Goal: Task Accomplishment & Management: Manage account settings

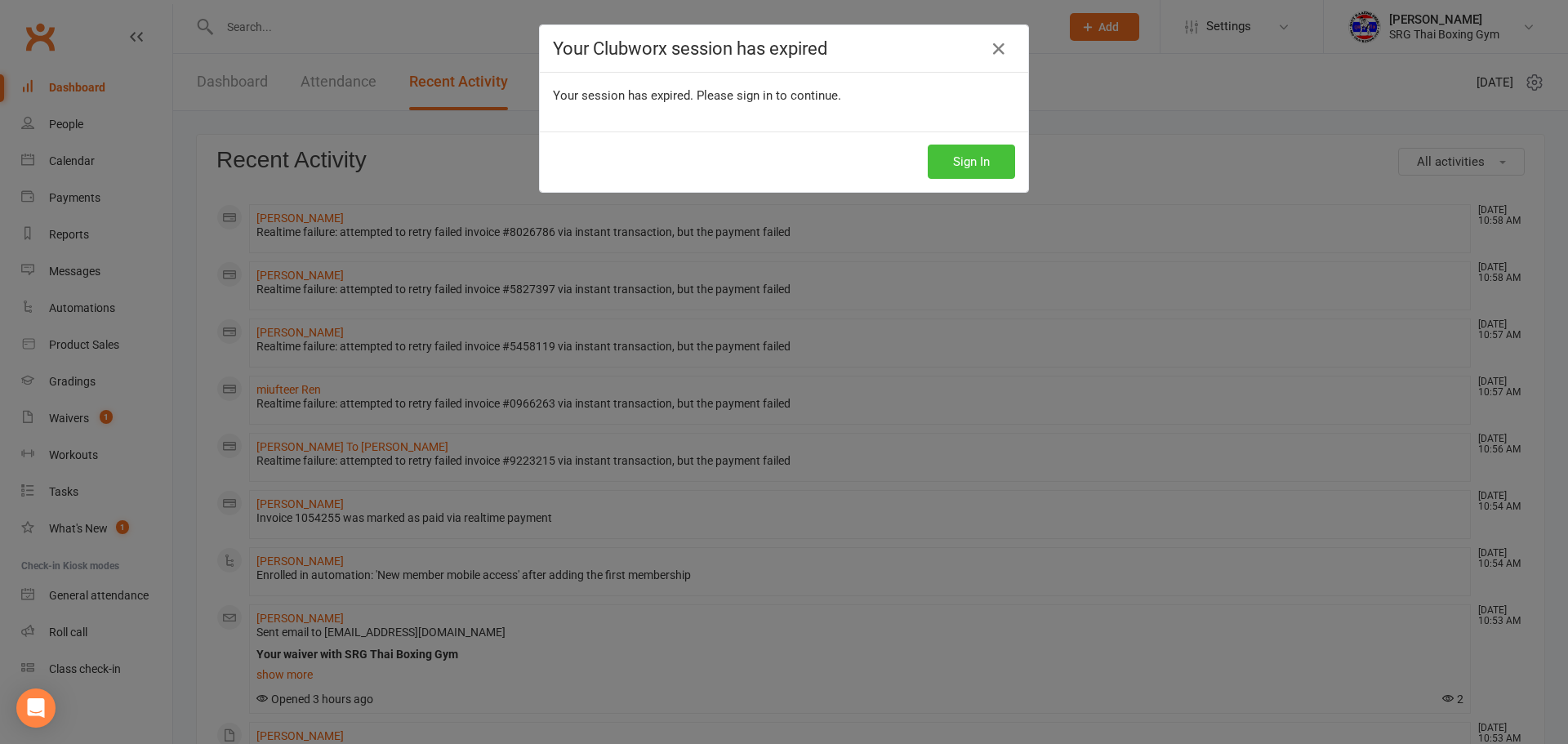
click at [983, 146] on div "Sign In" at bounding box center [783, 162] width 488 height 61
click at [977, 161] on button "Sign In" at bounding box center [971, 162] width 88 height 35
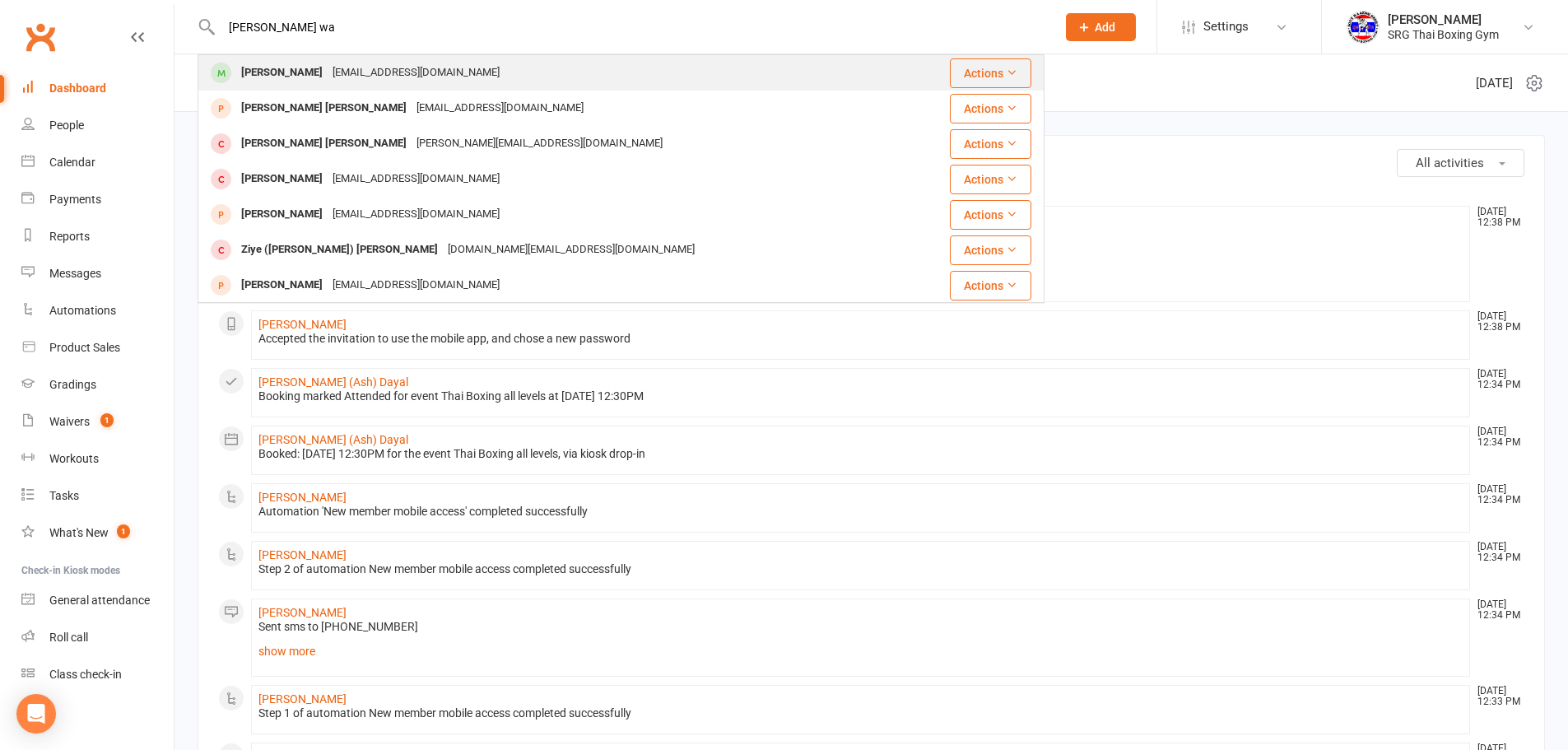
type input "[PERSON_NAME] wa"
click at [519, 75] on div "[PERSON_NAME] [EMAIL_ADDRESS][DOMAIN_NAME]" at bounding box center [554, 73] width 712 height 34
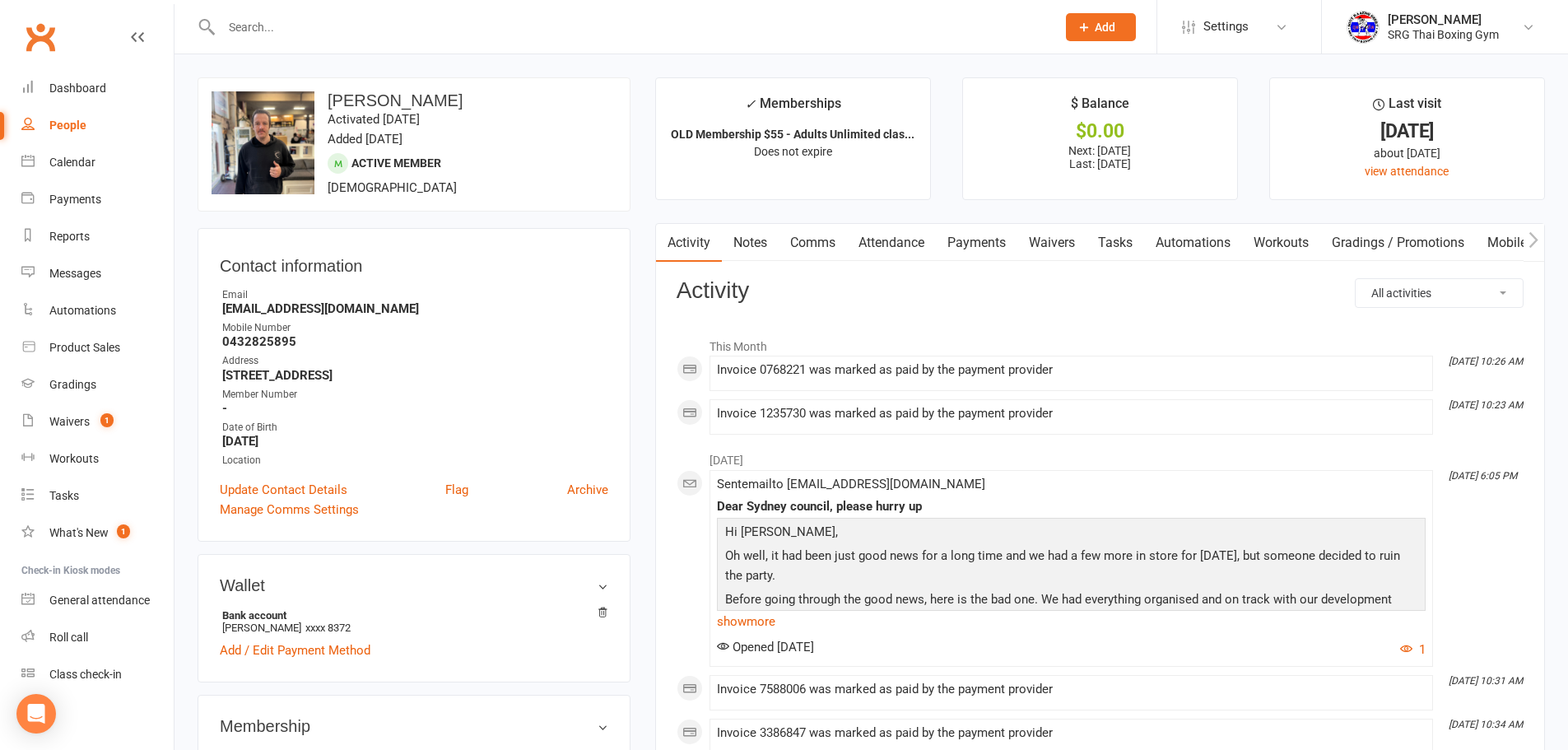
click at [1041, 251] on link "Waivers" at bounding box center [1051, 243] width 69 height 38
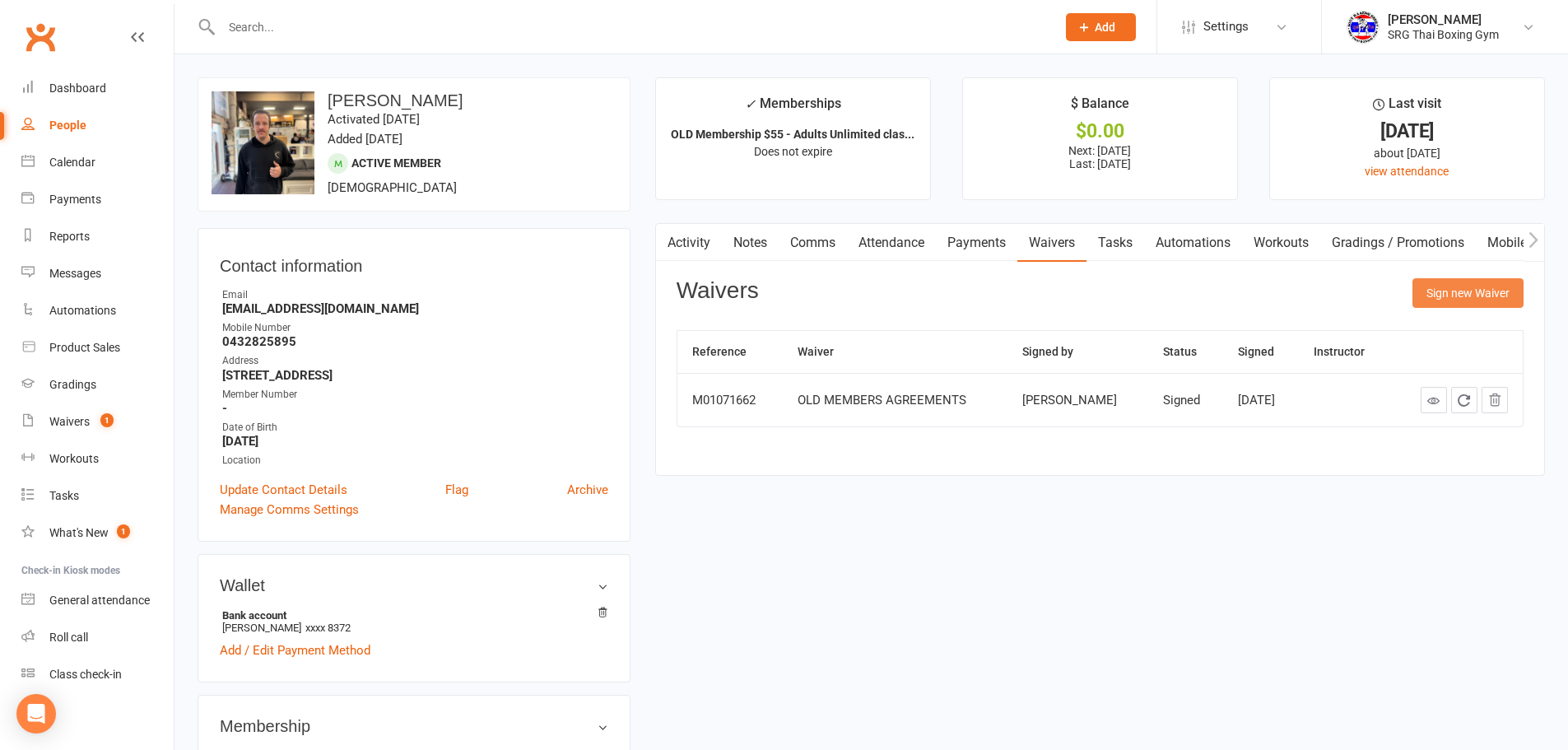
drag, startPoint x: 1449, startPoint y: 289, endPoint x: 1438, endPoint y: 291, distance: 11.2
click at [1447, 289] on button "Sign new Waiver" at bounding box center [1468, 293] width 111 height 30
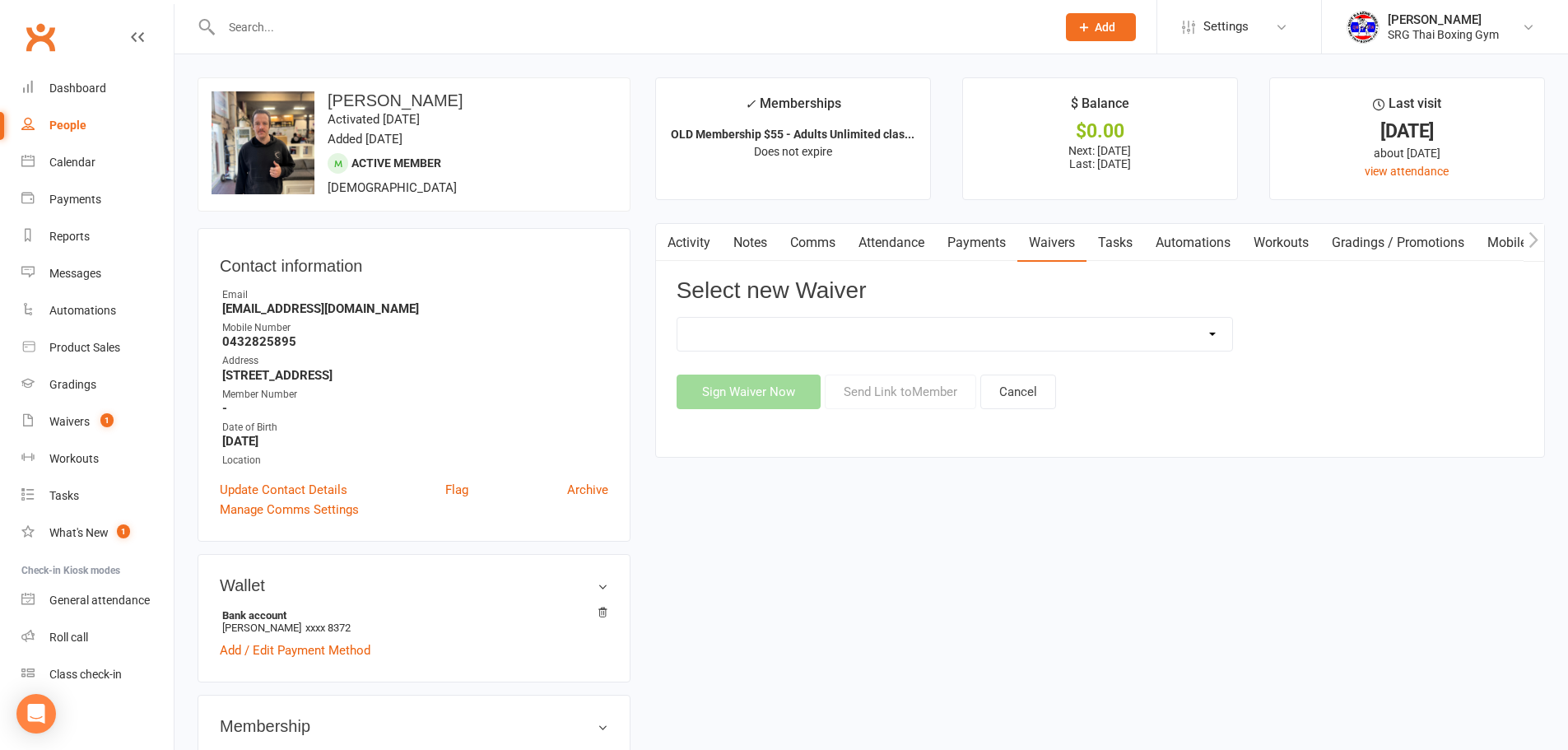
drag, startPoint x: 1004, startPoint y: 338, endPoint x: 986, endPoint y: 348, distance: 20.6
click at [1004, 338] on select "Membership agreement Membership cancellation form Membership hold form New paym…" at bounding box center [954, 334] width 554 height 33
select select "12440"
click at [678, 318] on select "Membership agreement Membership cancellation form Membership hold form New paym…" at bounding box center [954, 334] width 554 height 33
click at [884, 396] on button "Send Link to Member" at bounding box center [901, 392] width 151 height 35
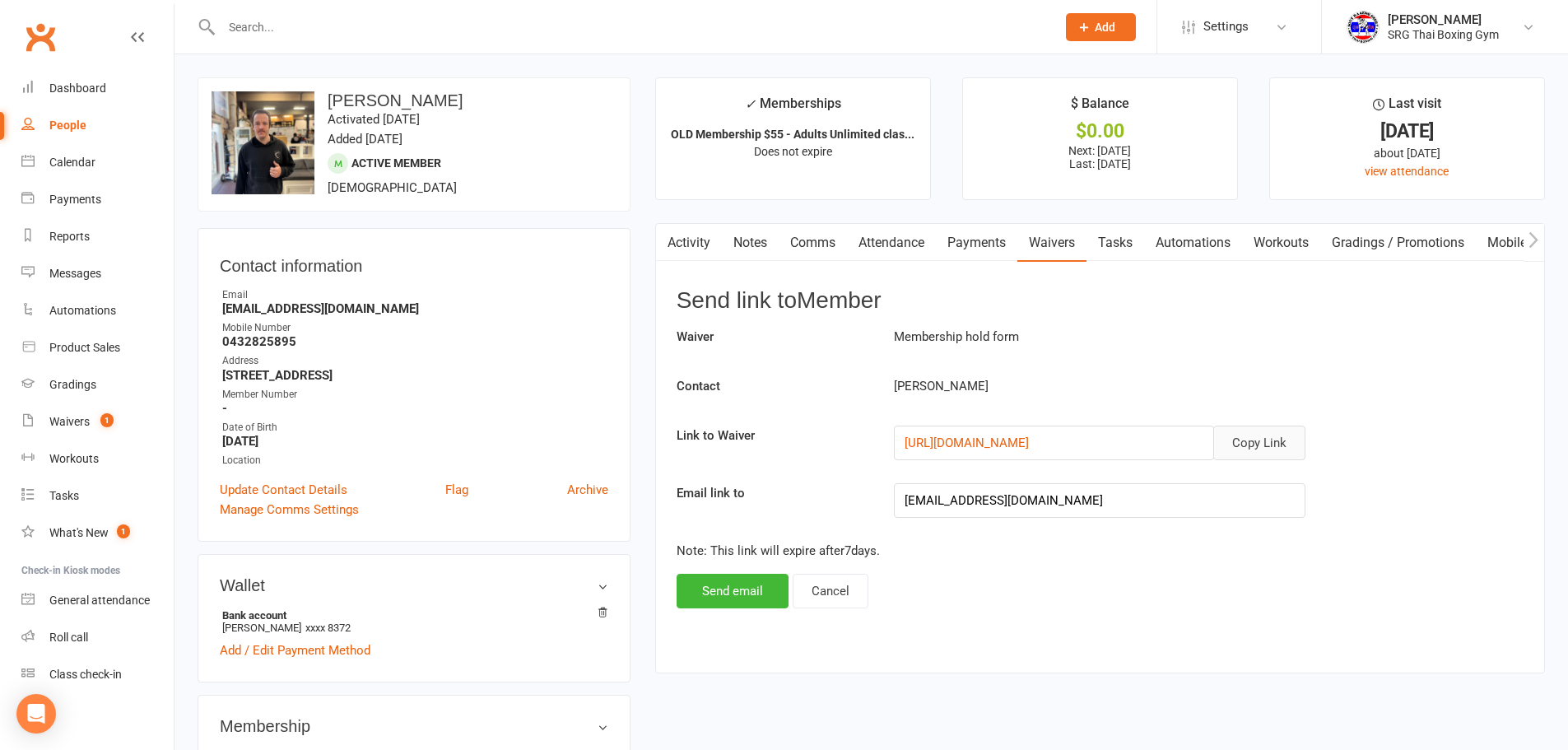
click at [1260, 430] on button "Copy Link" at bounding box center [1259, 443] width 92 height 35
click at [354, 33] on input "text" at bounding box center [630, 27] width 828 height 23
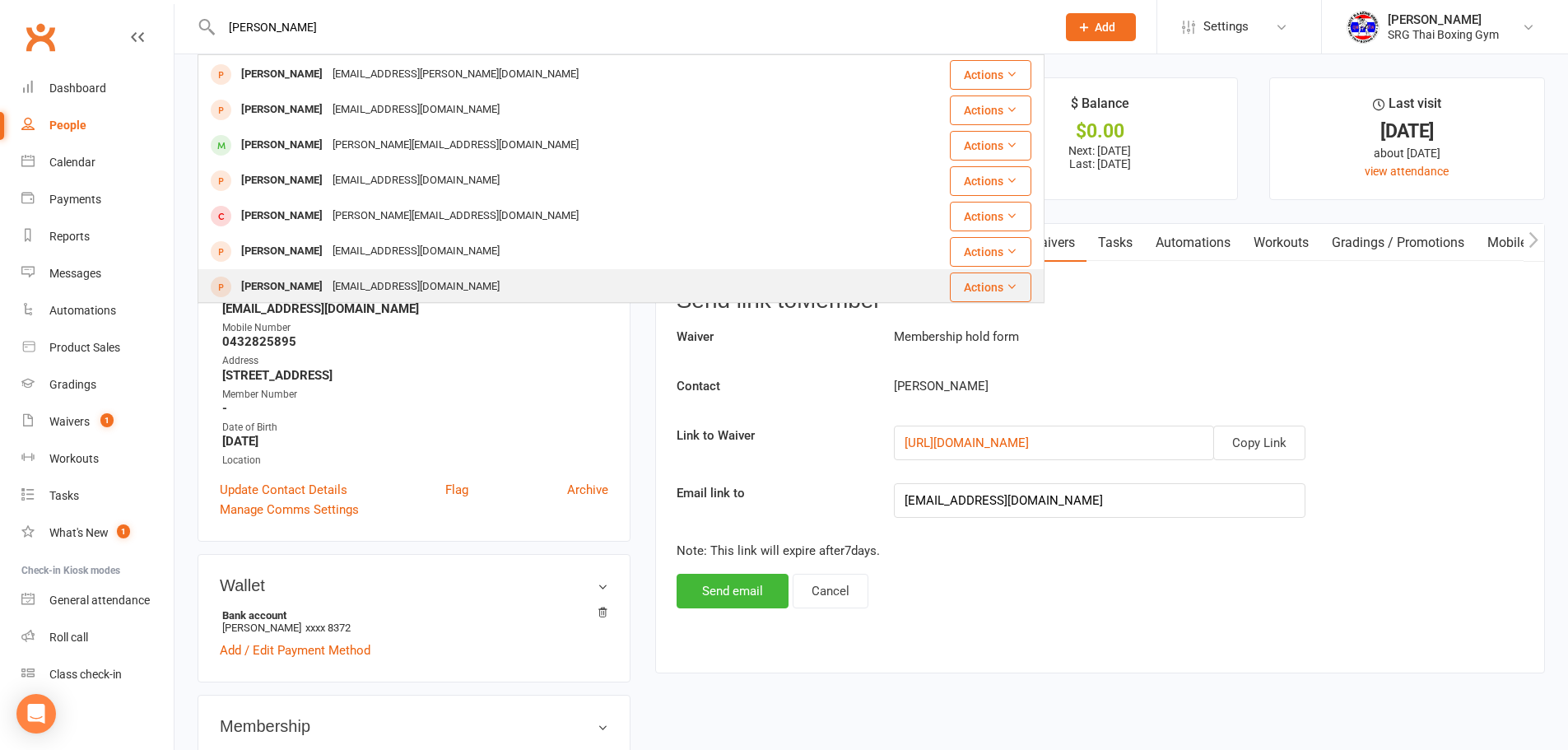
scroll to position [247, 0]
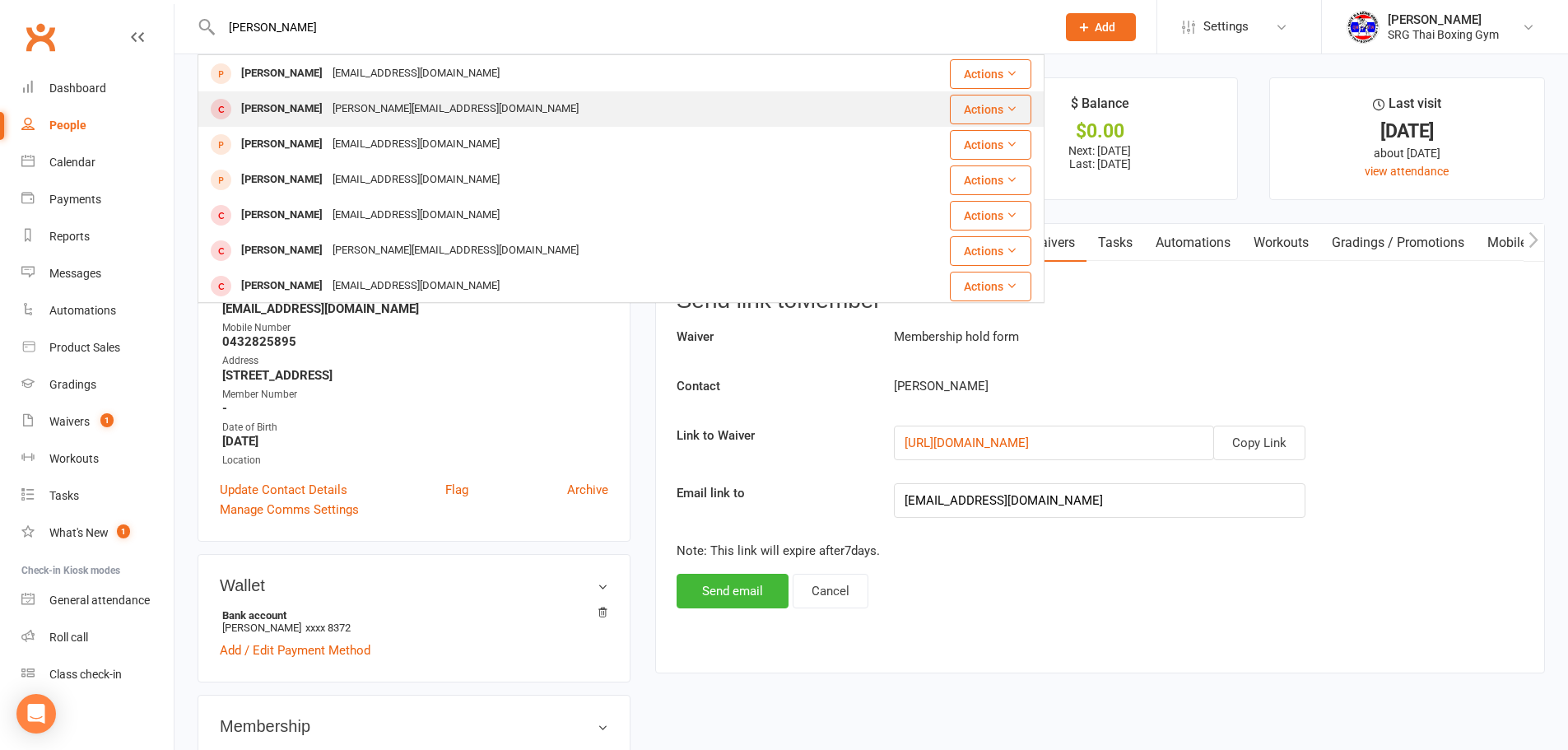
type input "nicholas"
click at [649, 116] on div "nicholas logothetis nicholas.logothetis420@gmail.com" at bounding box center [539, 109] width 680 height 34
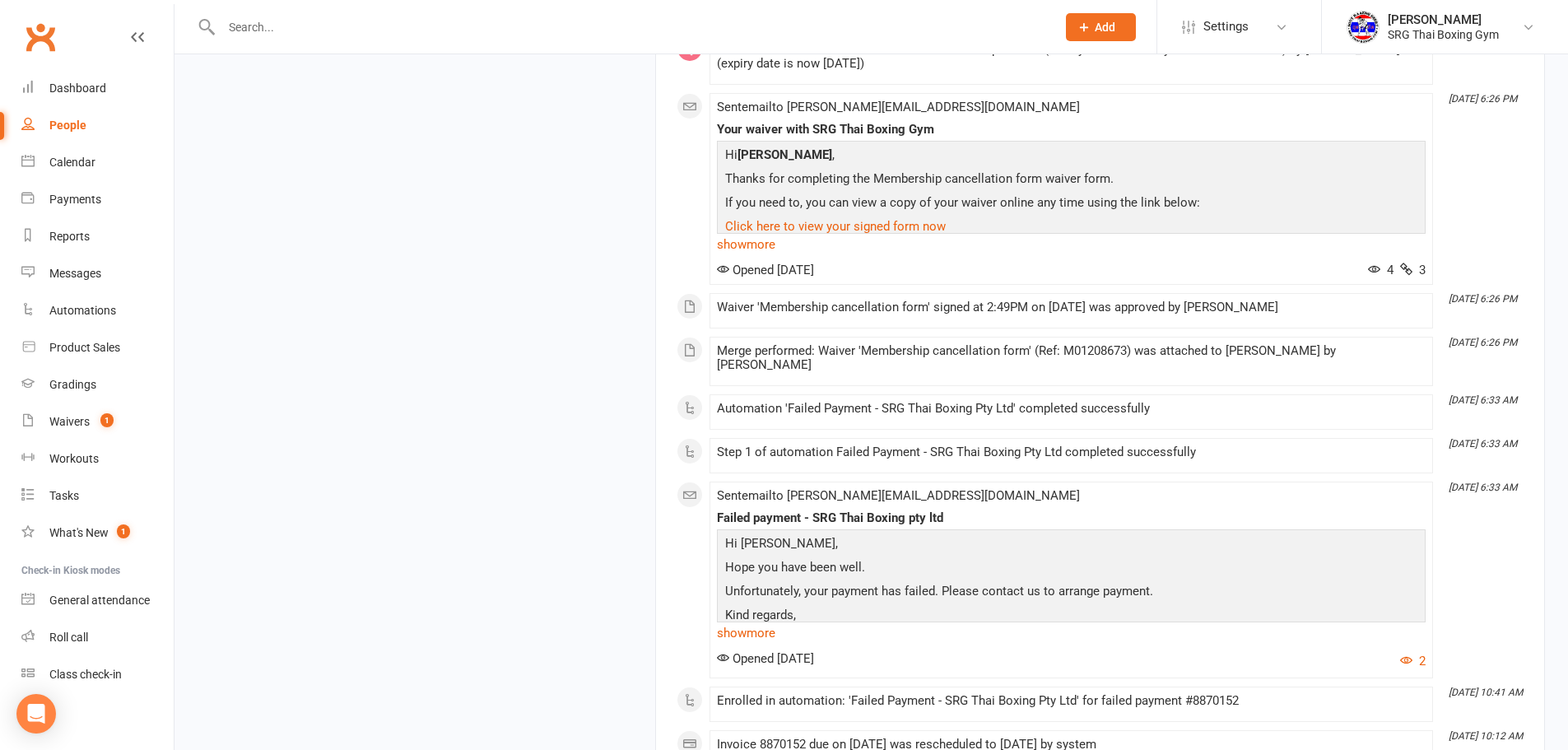
scroll to position [2386, 0]
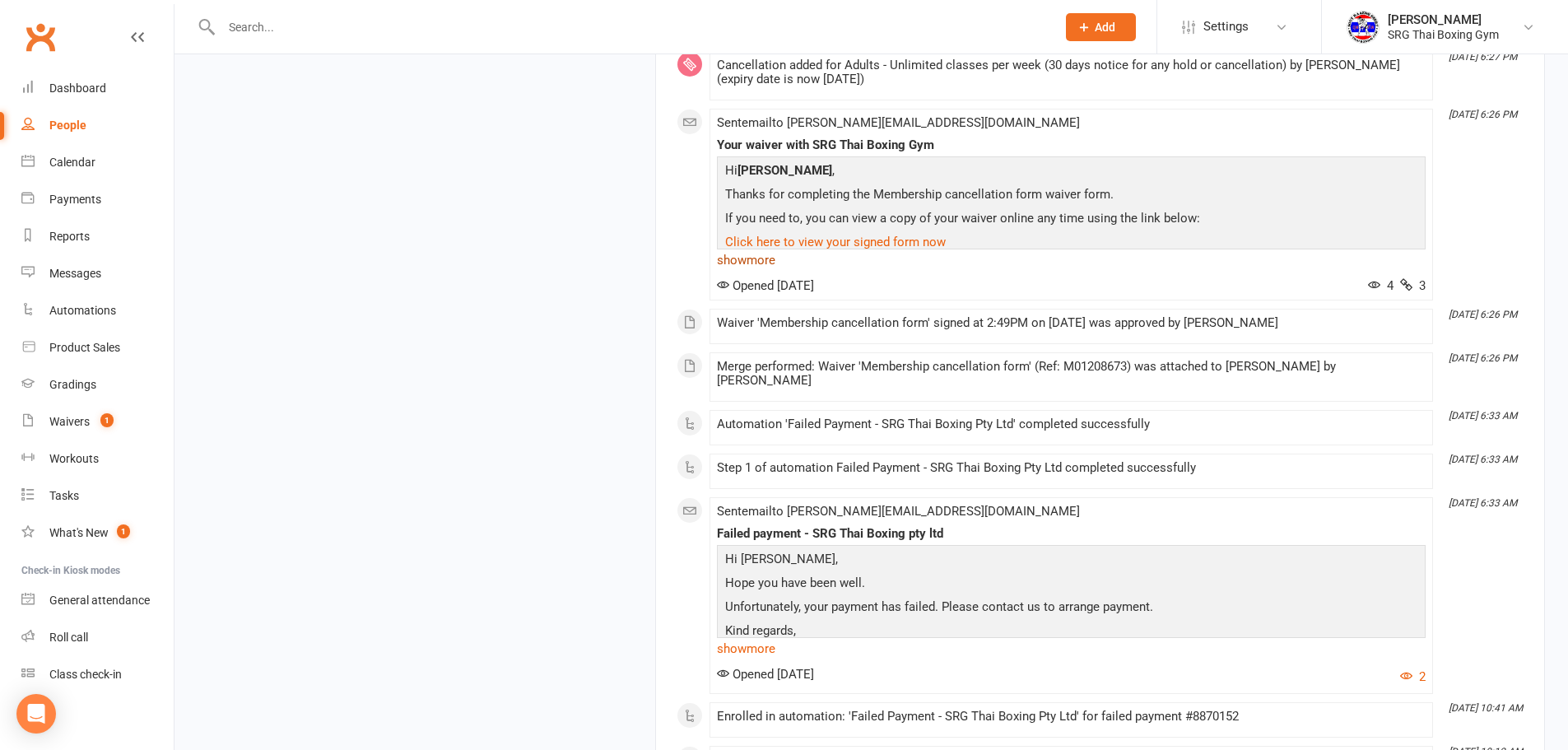
click at [753, 272] on link "show more" at bounding box center [1072, 260] width 709 height 23
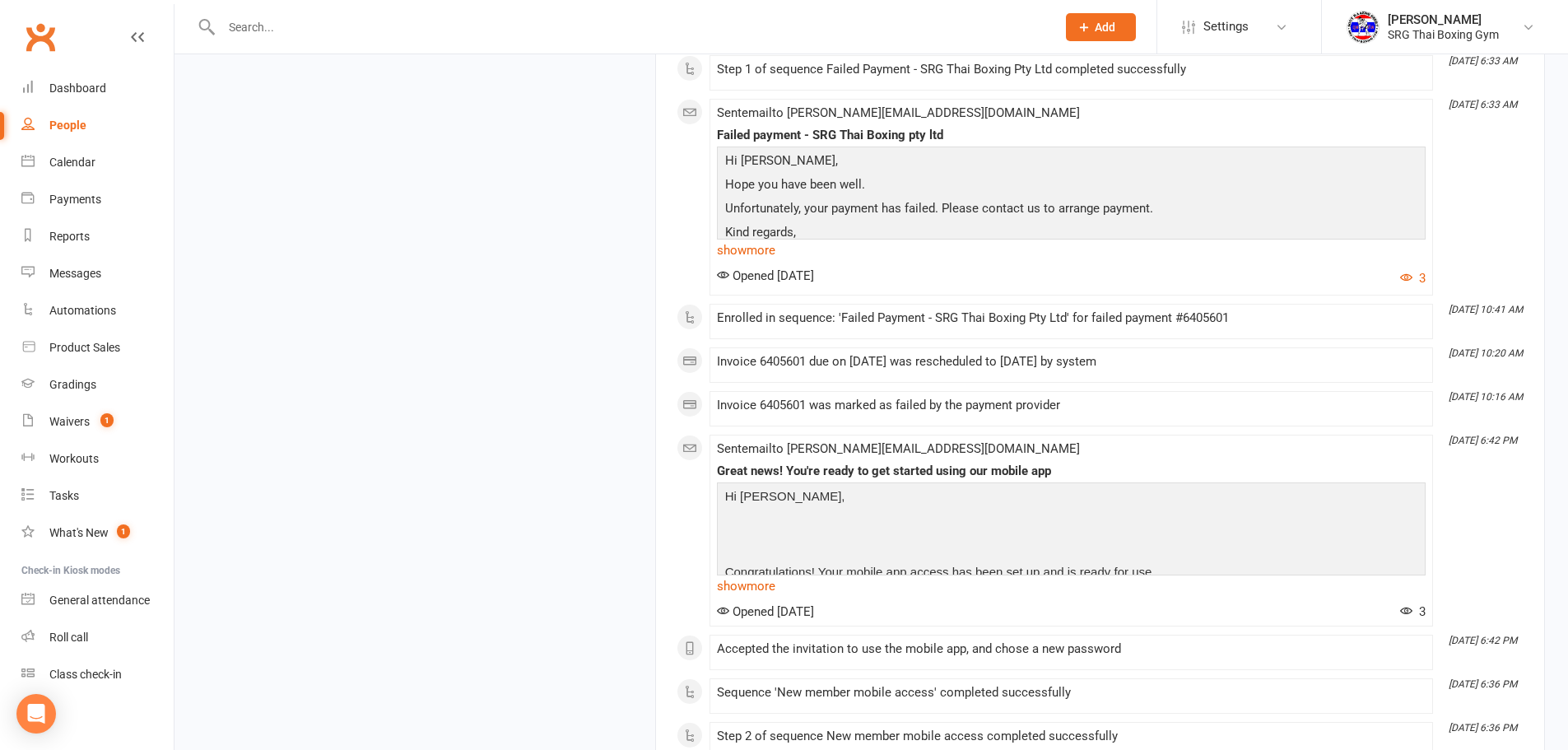
scroll to position [7434, 0]
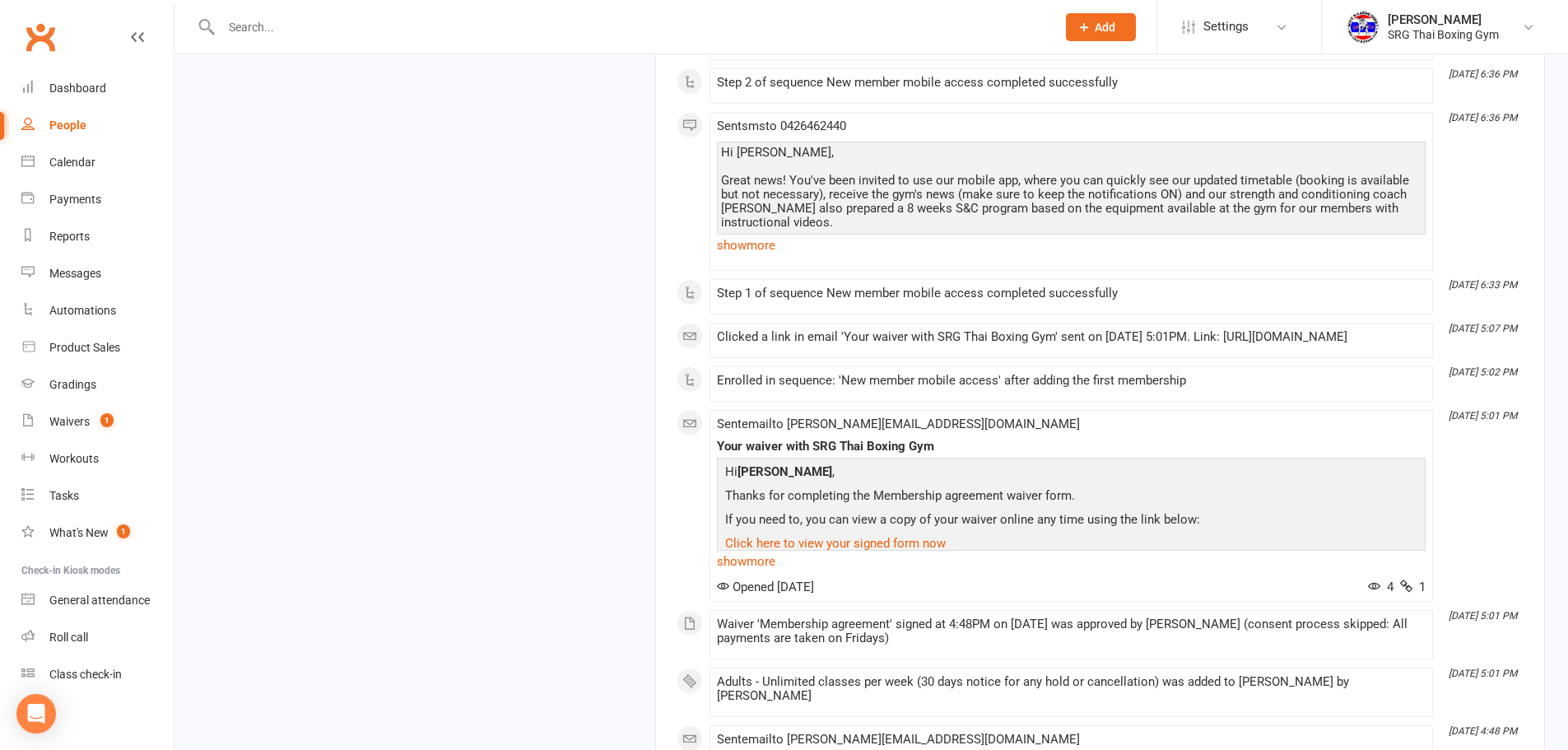
click at [1002, 520] on div "Sent email to nicholas.logothetis1004@gmail.com Your waiver with SRG Thai Boxin…" at bounding box center [1072, 506] width 709 height 177
drag, startPoint x: 1005, startPoint y: 523, endPoint x: 794, endPoint y: 520, distance: 211.0
click at [794, 520] on div "Sent email to nicholas.logothetis1004@gmail.com Your waiver with SRG Thai Boxin…" at bounding box center [1072, 506] width 709 height 177
copy span "nicholas.logothetis1004@gmail.com"
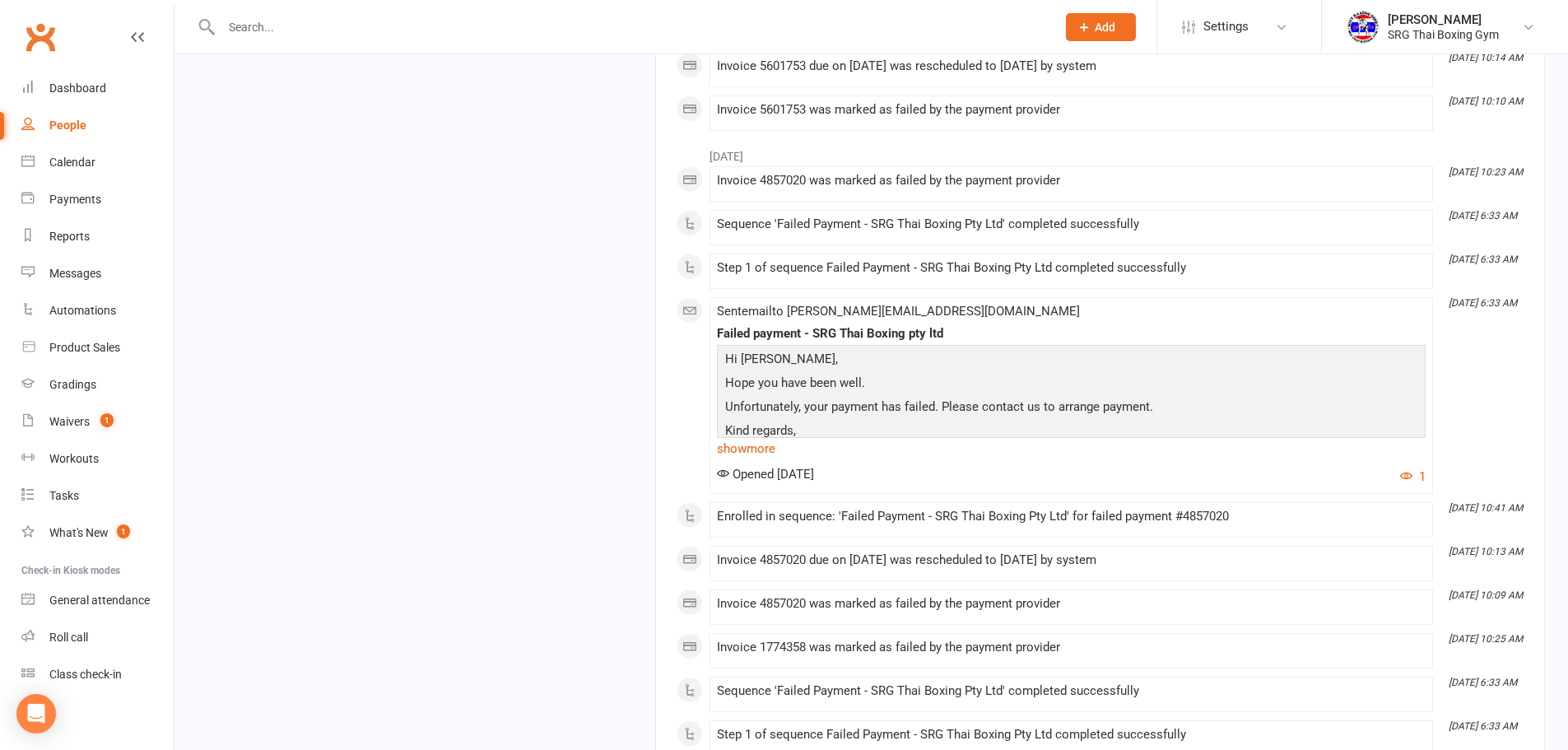
scroll to position [0, 0]
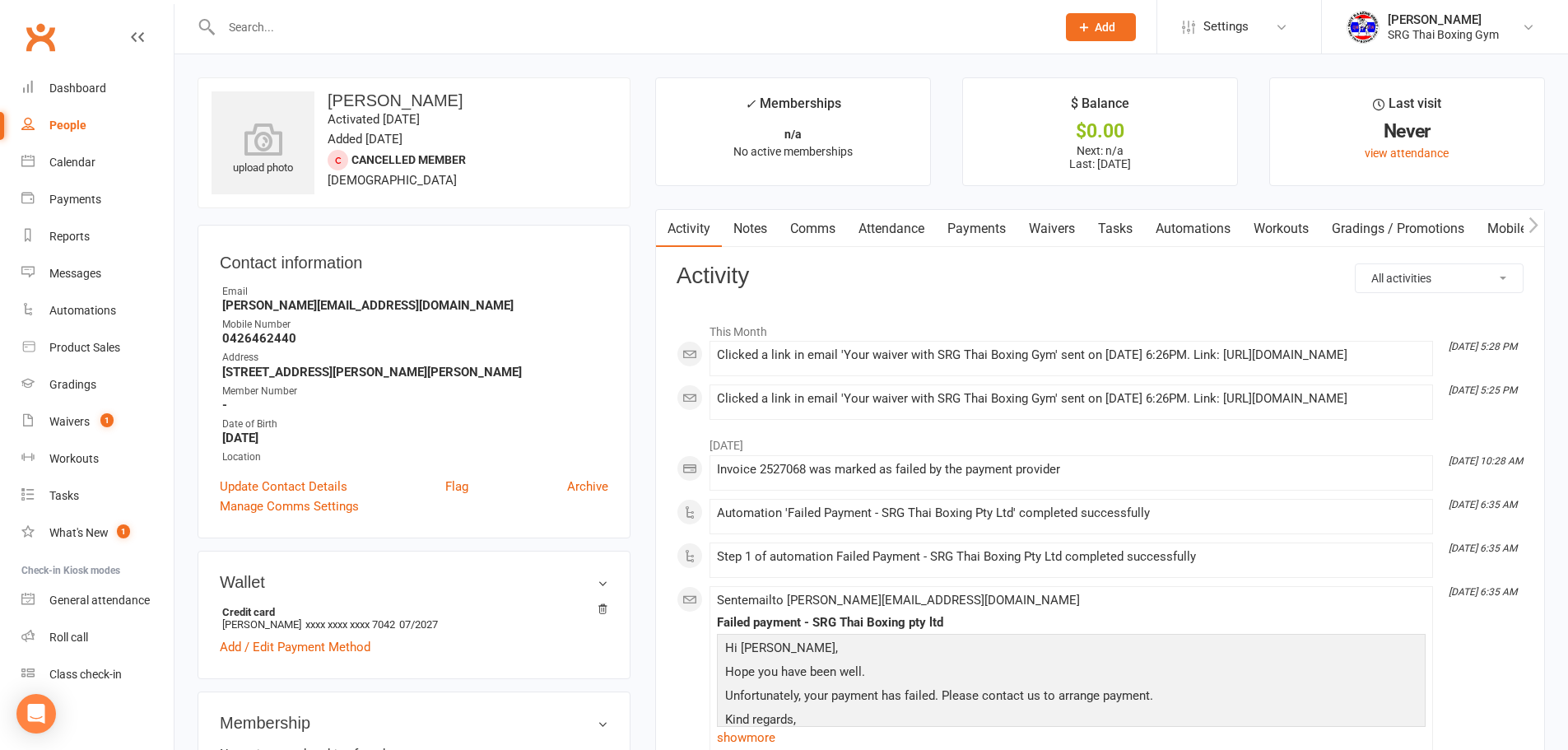
click at [321, 36] on input "text" at bounding box center [630, 27] width 828 height 23
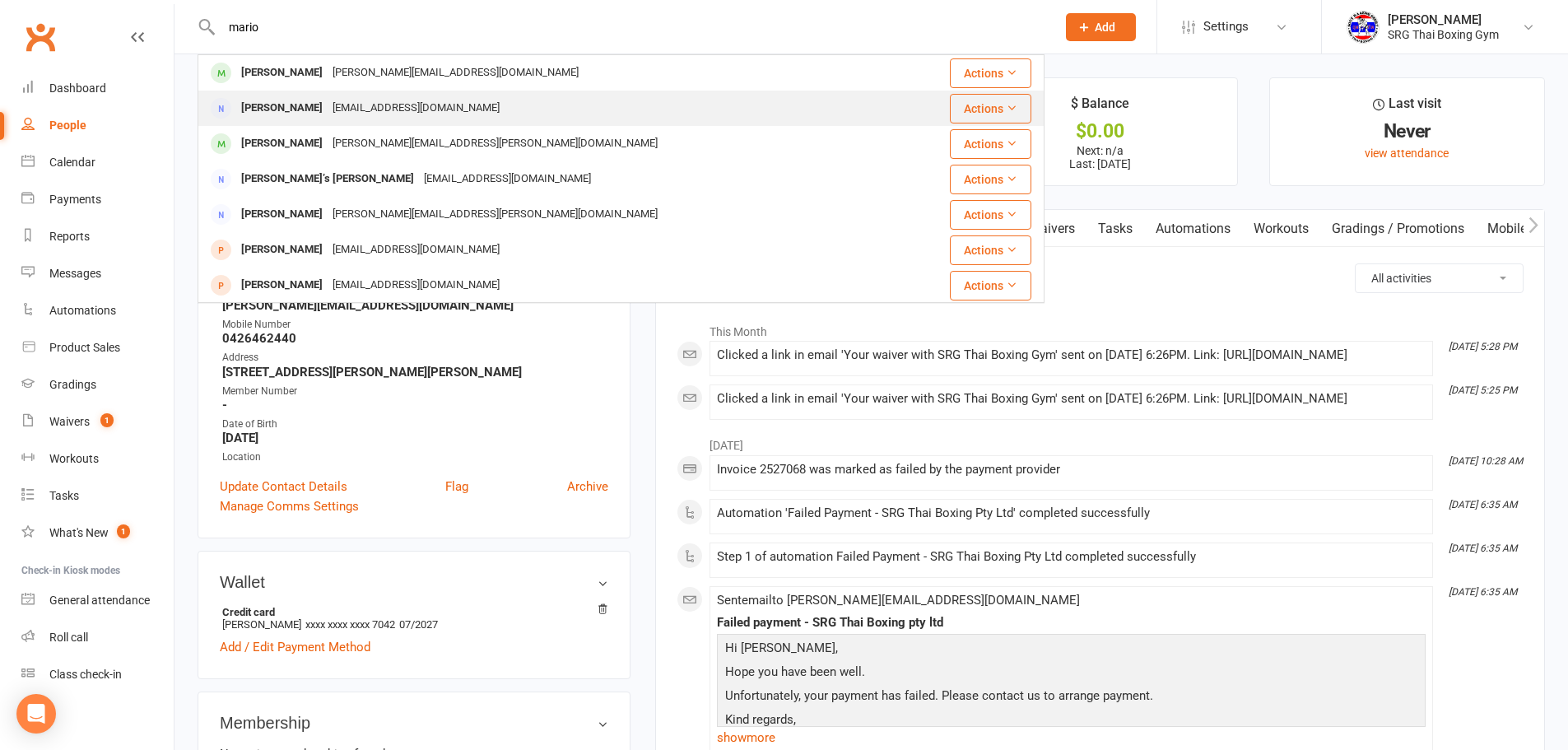
type input "mario"
click at [425, 115] on div "marioabdelmalik0@gmail.com" at bounding box center [416, 108] width 177 height 24
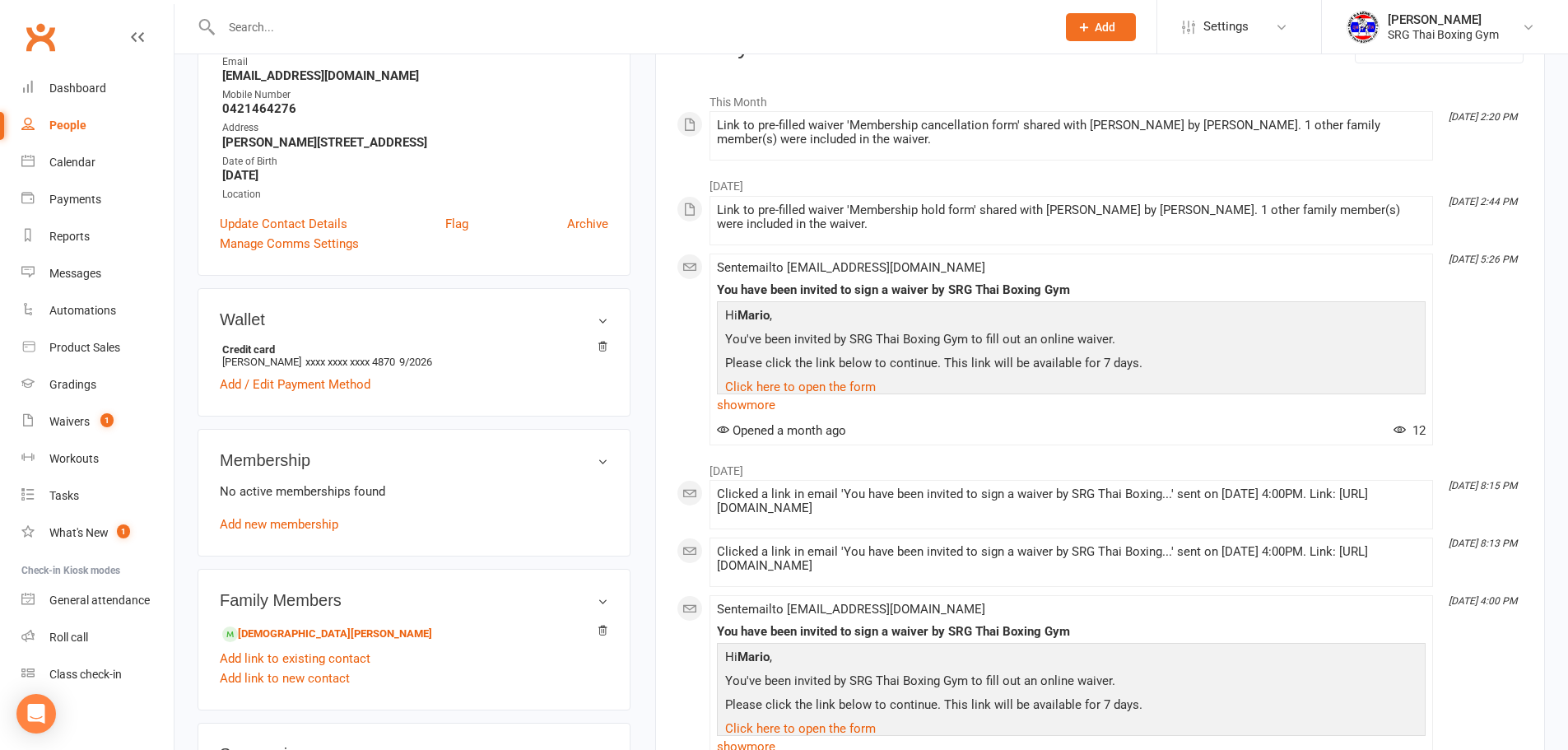
scroll to position [247, 0]
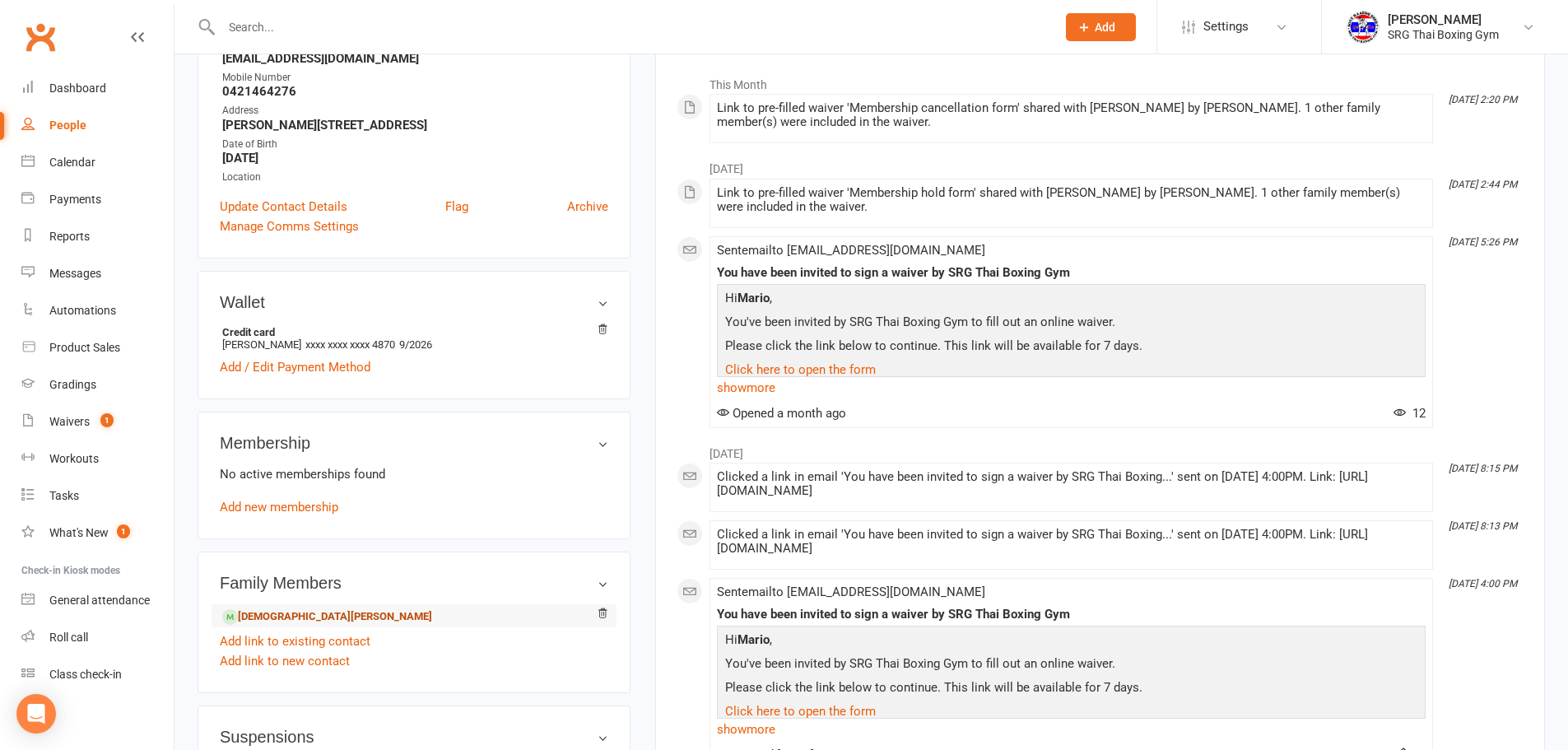
click at [294, 616] on link "Christian Kamal - Child" at bounding box center [327, 618] width 210 height 17
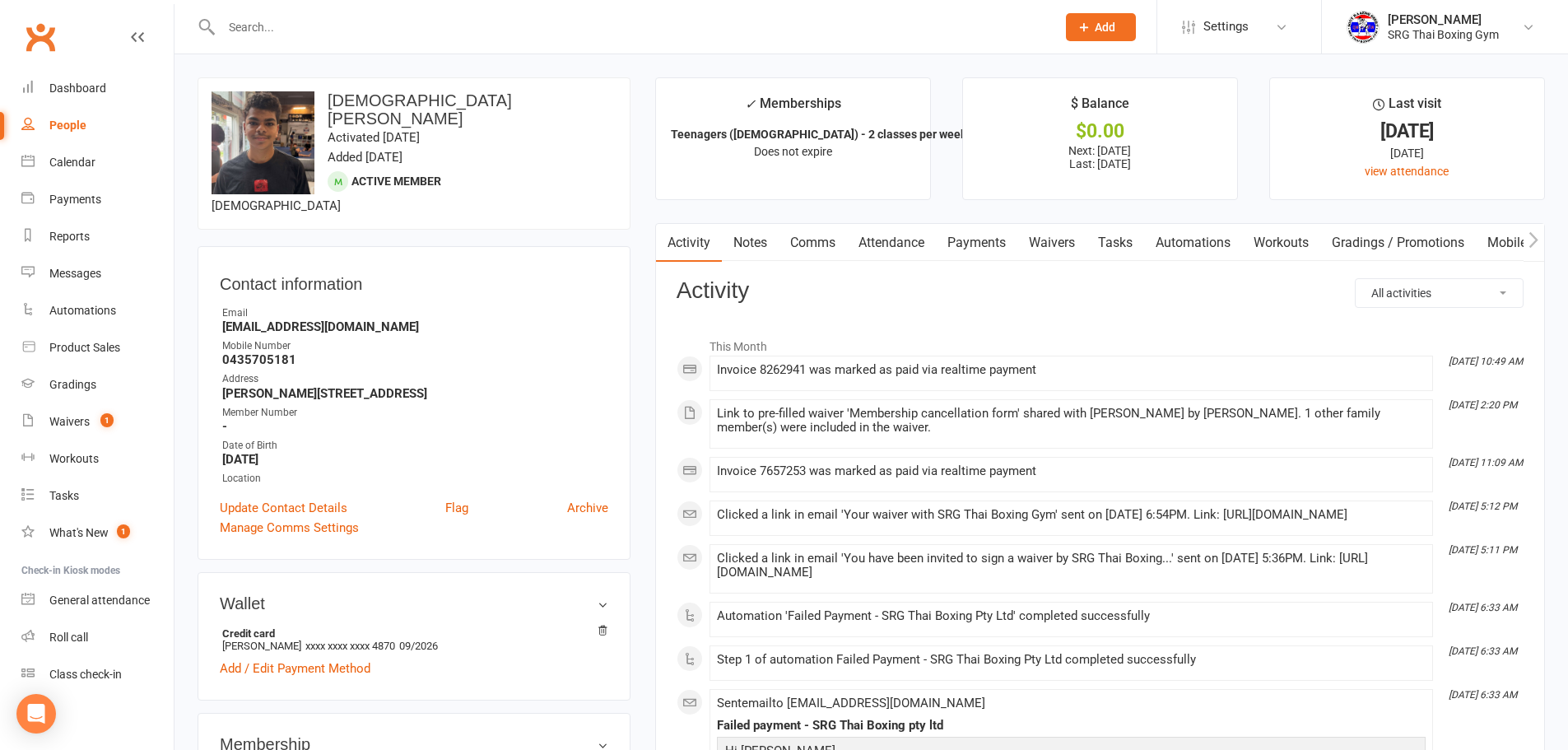
click at [1032, 254] on link "Waivers" at bounding box center [1051, 243] width 69 height 38
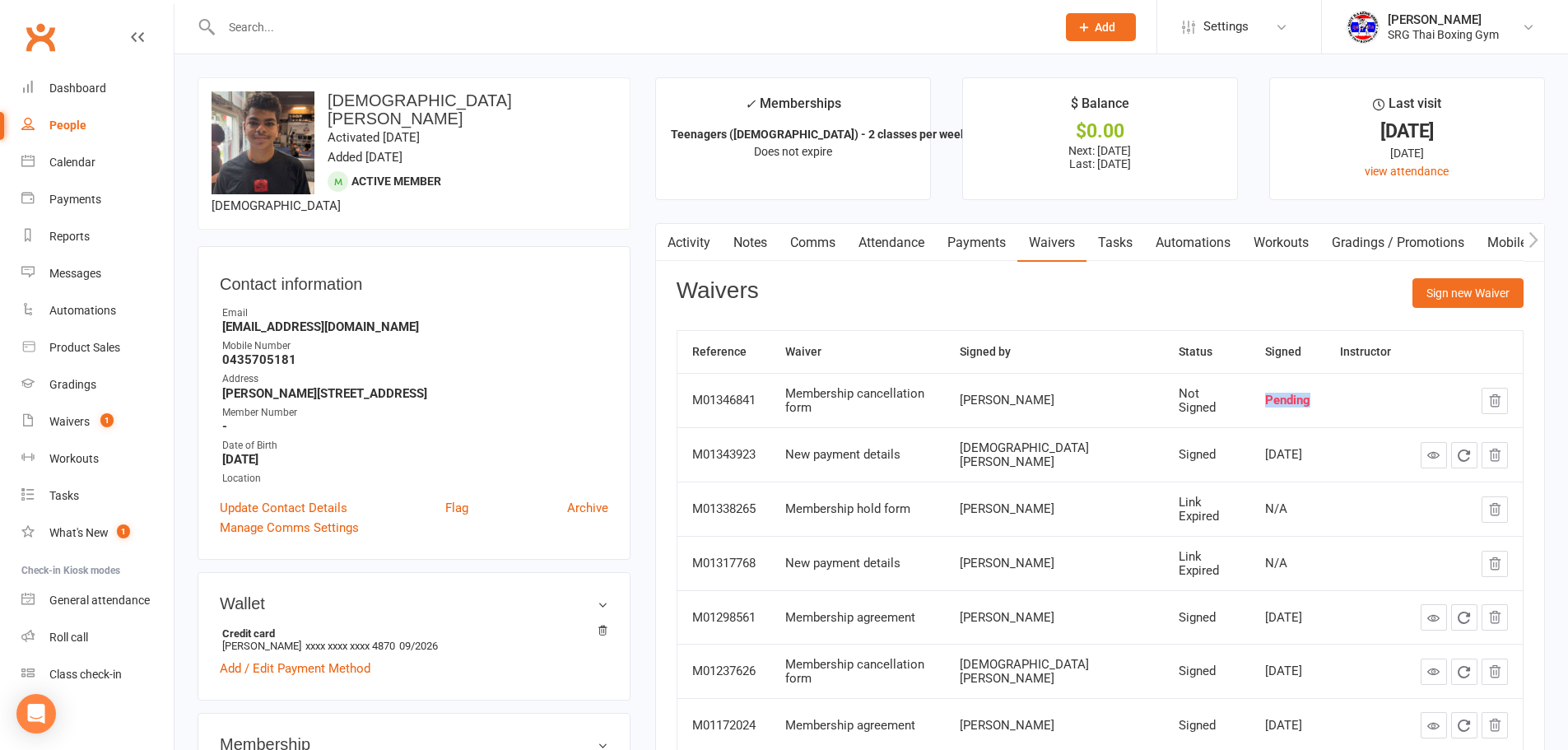
drag, startPoint x: 1262, startPoint y: 404, endPoint x: 1221, endPoint y: 408, distance: 41.2
click at [1251, 406] on td "Pending" at bounding box center [1287, 400] width 75 height 54
click at [73, 413] on link "Waivers 1" at bounding box center [97, 422] width 152 height 37
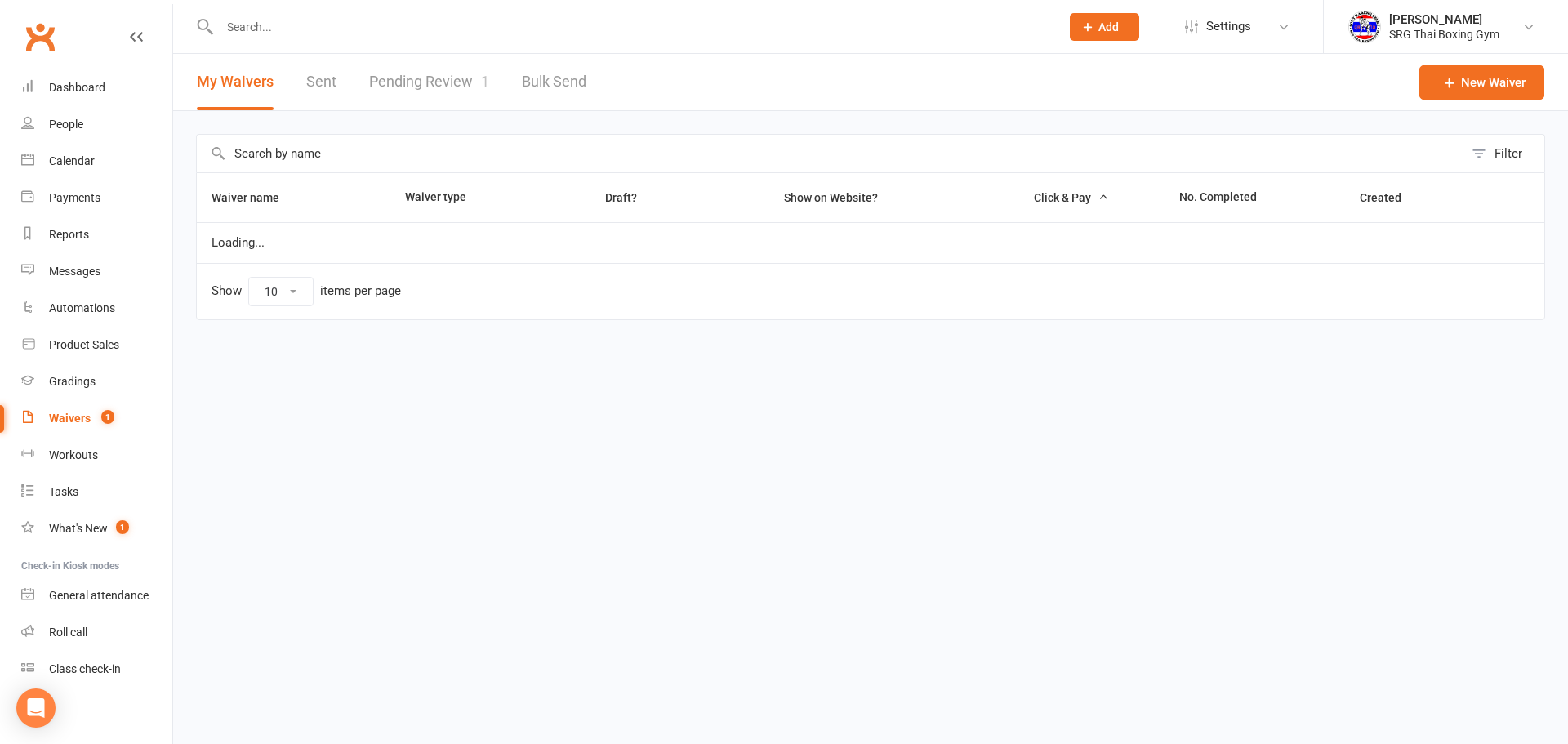
click at [420, 88] on link "Pending Review 1" at bounding box center [429, 82] width 120 height 57
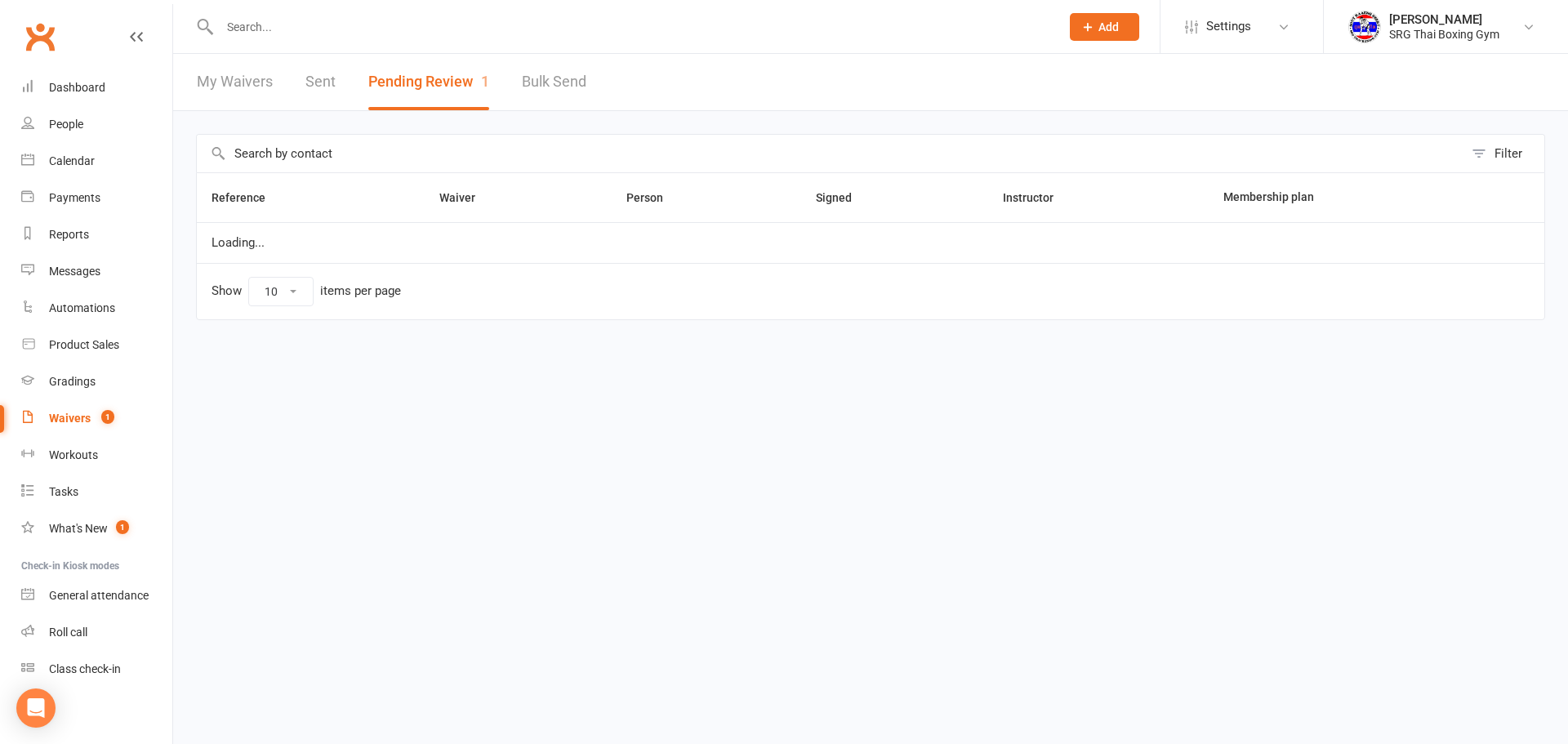
select select "100"
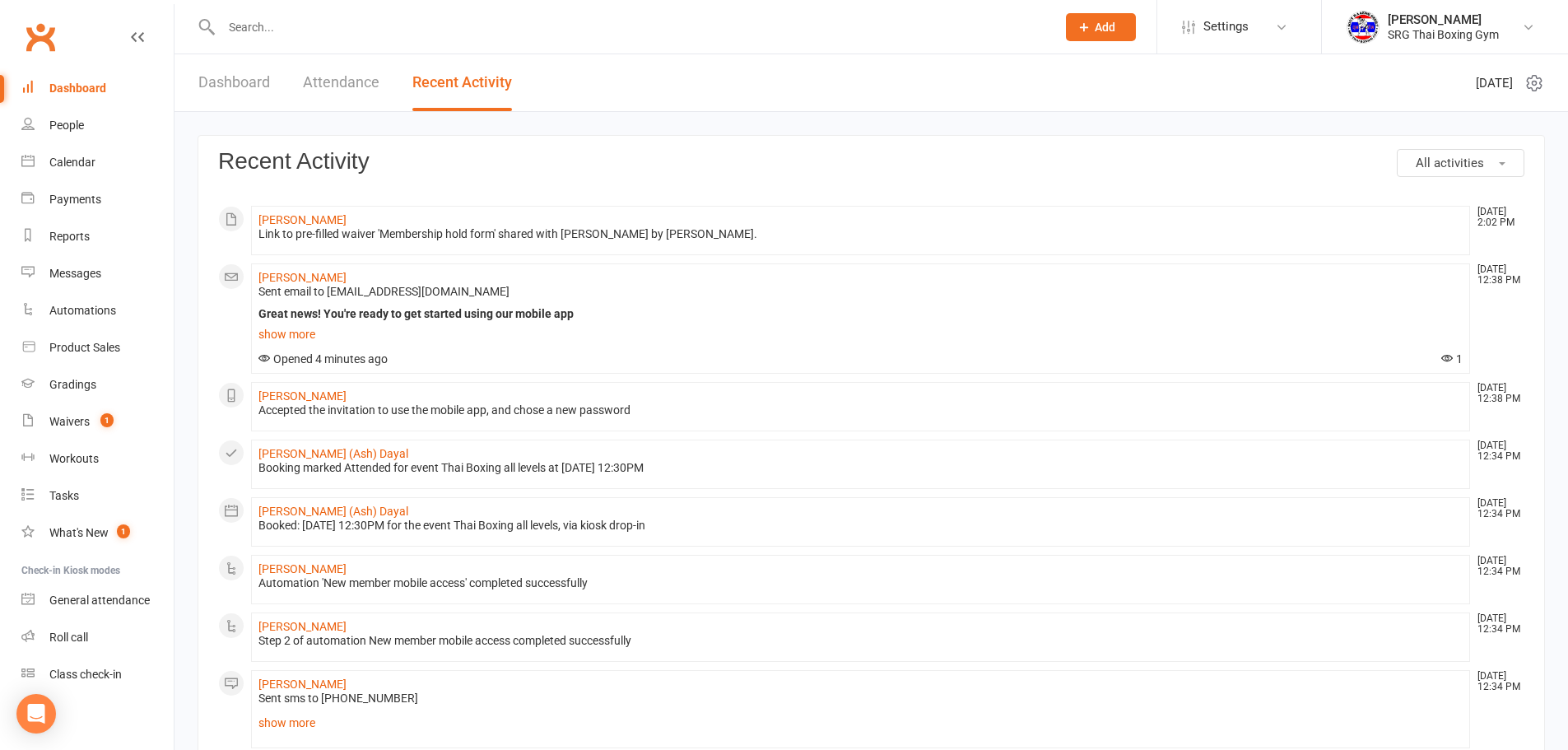
click at [230, 93] on link "Dashboard" at bounding box center [234, 83] width 72 height 57
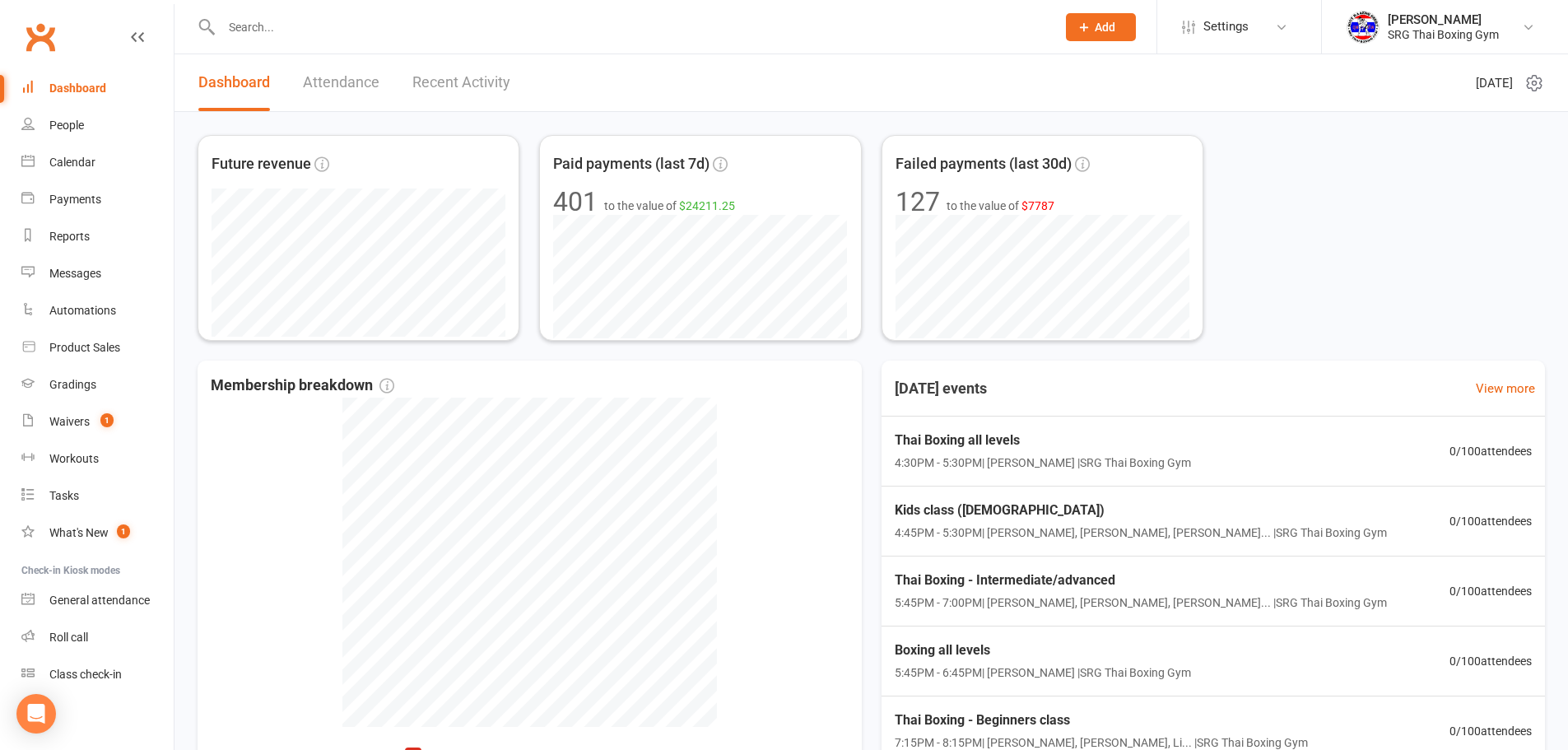
click at [251, 14] on div at bounding box center [620, 26] width 847 height 53
click at [277, 21] on input "text" at bounding box center [630, 27] width 828 height 23
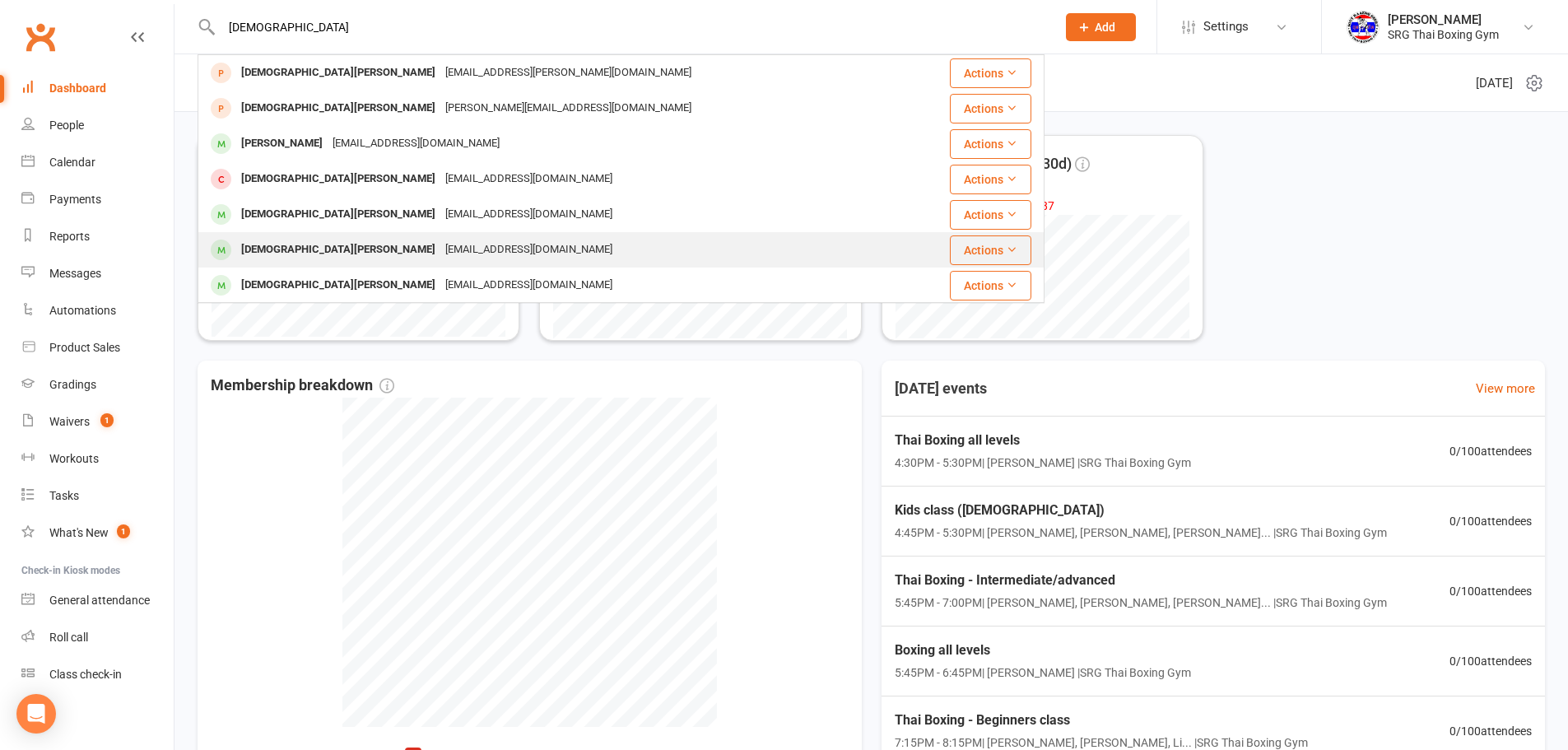
type input "christian"
click at [619, 254] on div "Christian Kamal christiankamal008@gmail.com" at bounding box center [554, 250] width 711 height 34
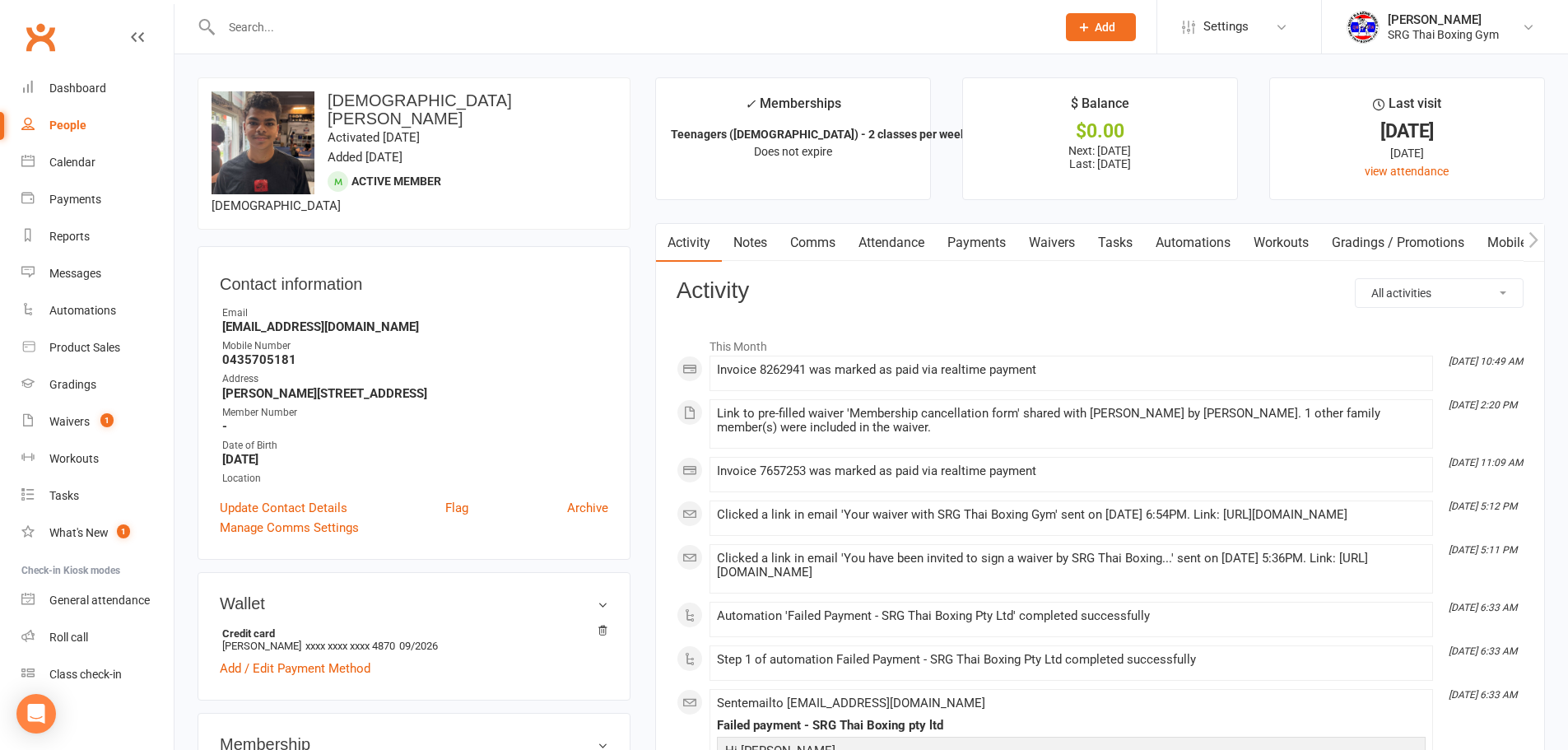
click at [1027, 251] on link "Waivers" at bounding box center [1051, 243] width 69 height 38
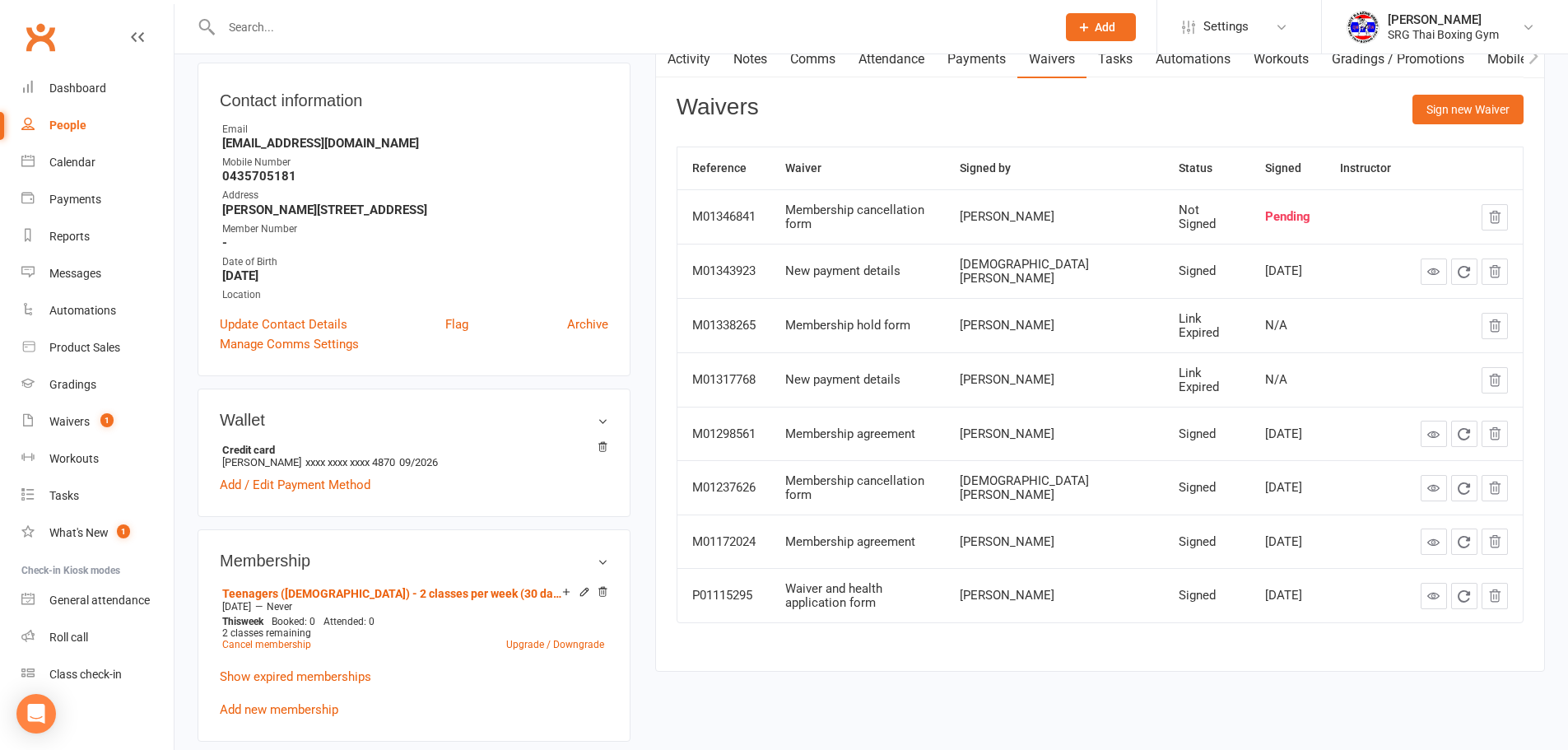
scroll to position [412, 0]
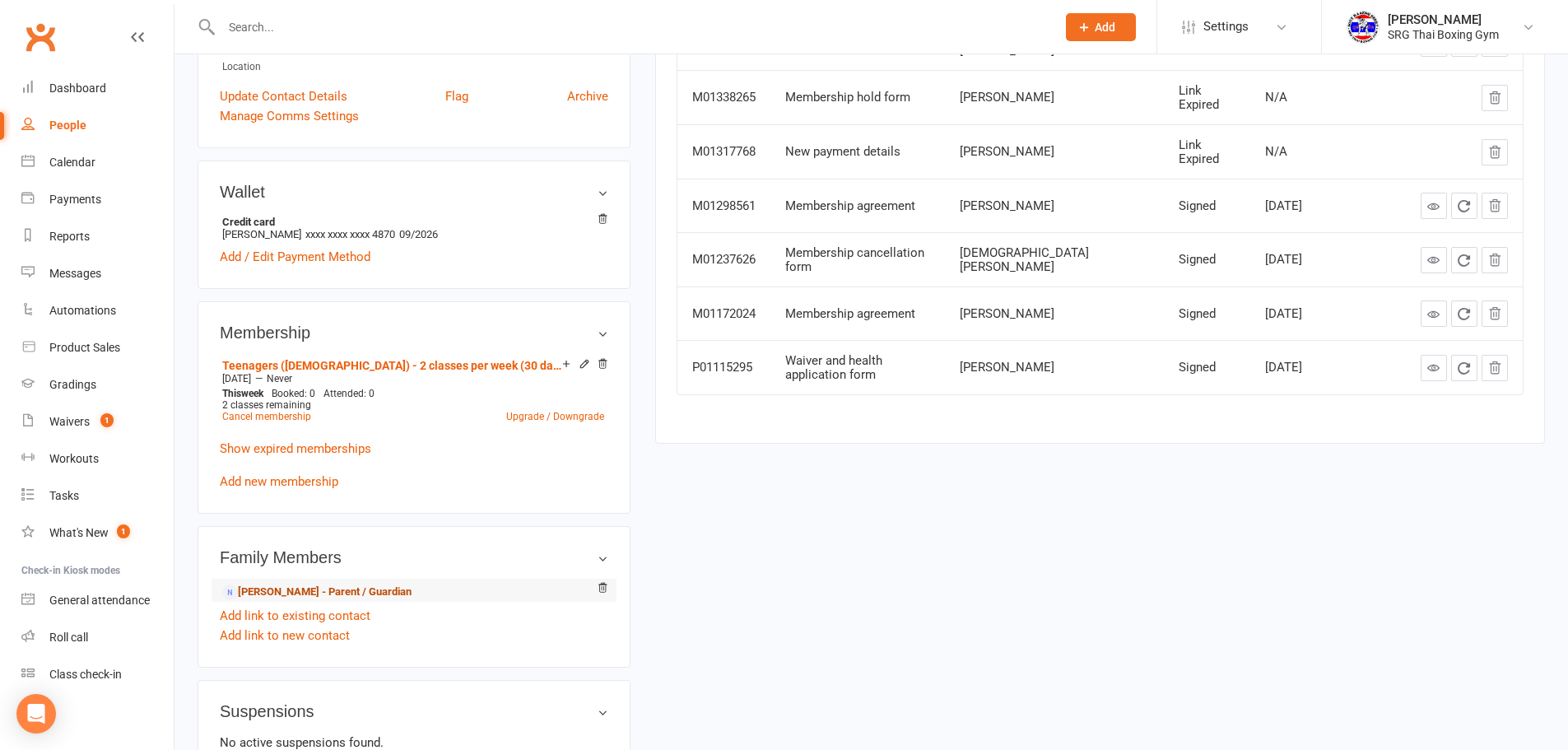
click at [320, 584] on link "Mario Abdelmalik - Parent / Guardian" at bounding box center [317, 593] width 189 height 17
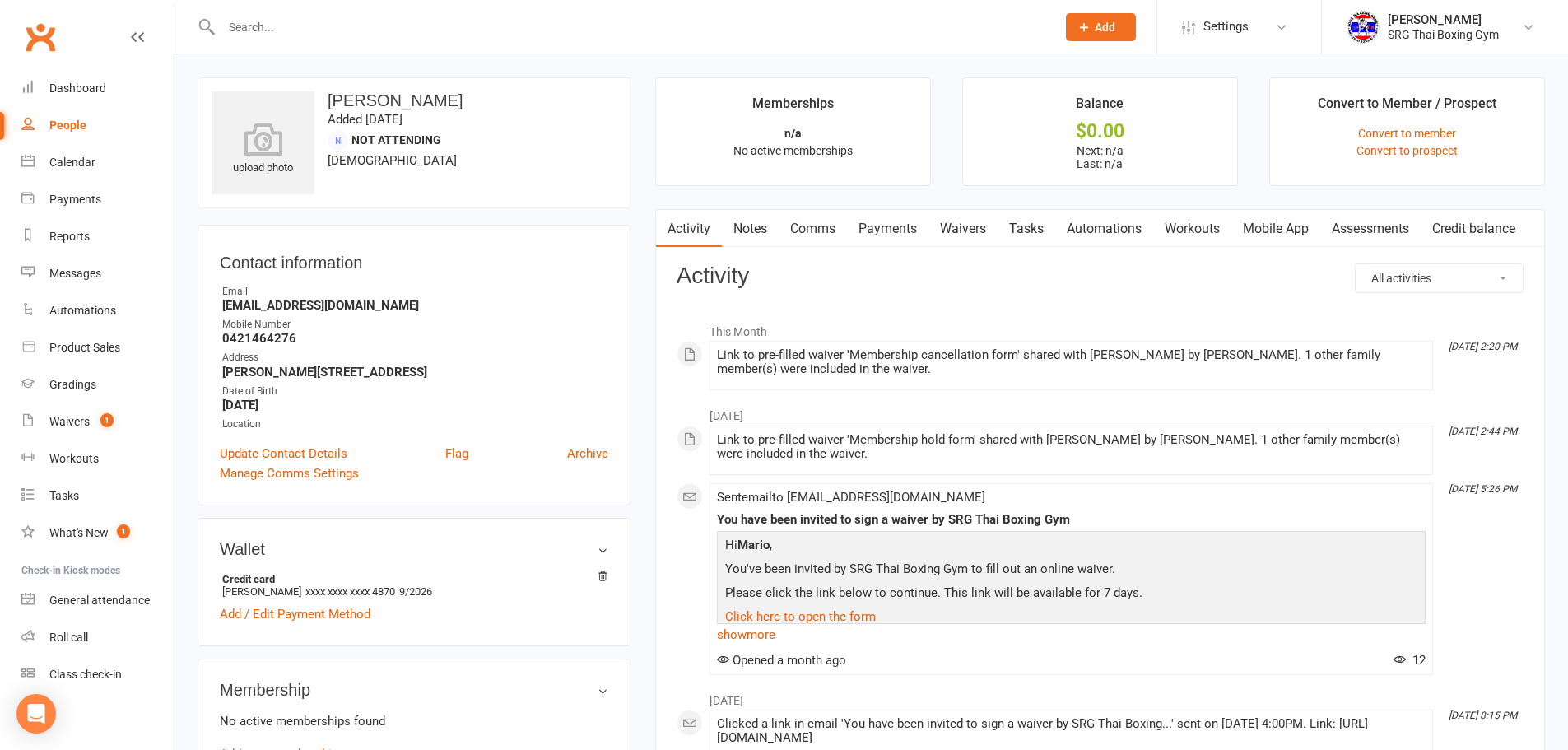
click at [1058, 244] on link "Automations" at bounding box center [1104, 228] width 98 height 38
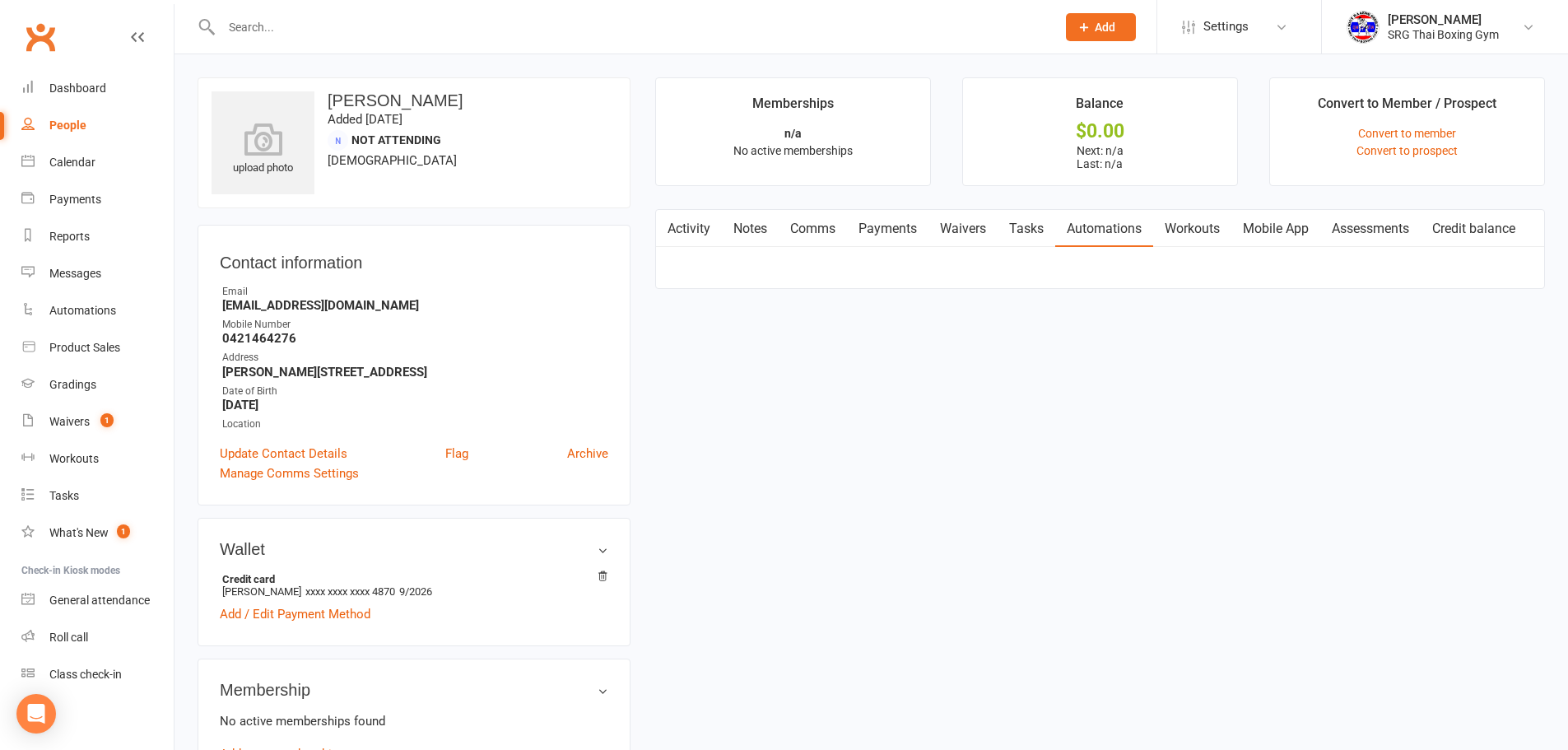
click at [962, 238] on link "Waivers" at bounding box center [962, 228] width 69 height 38
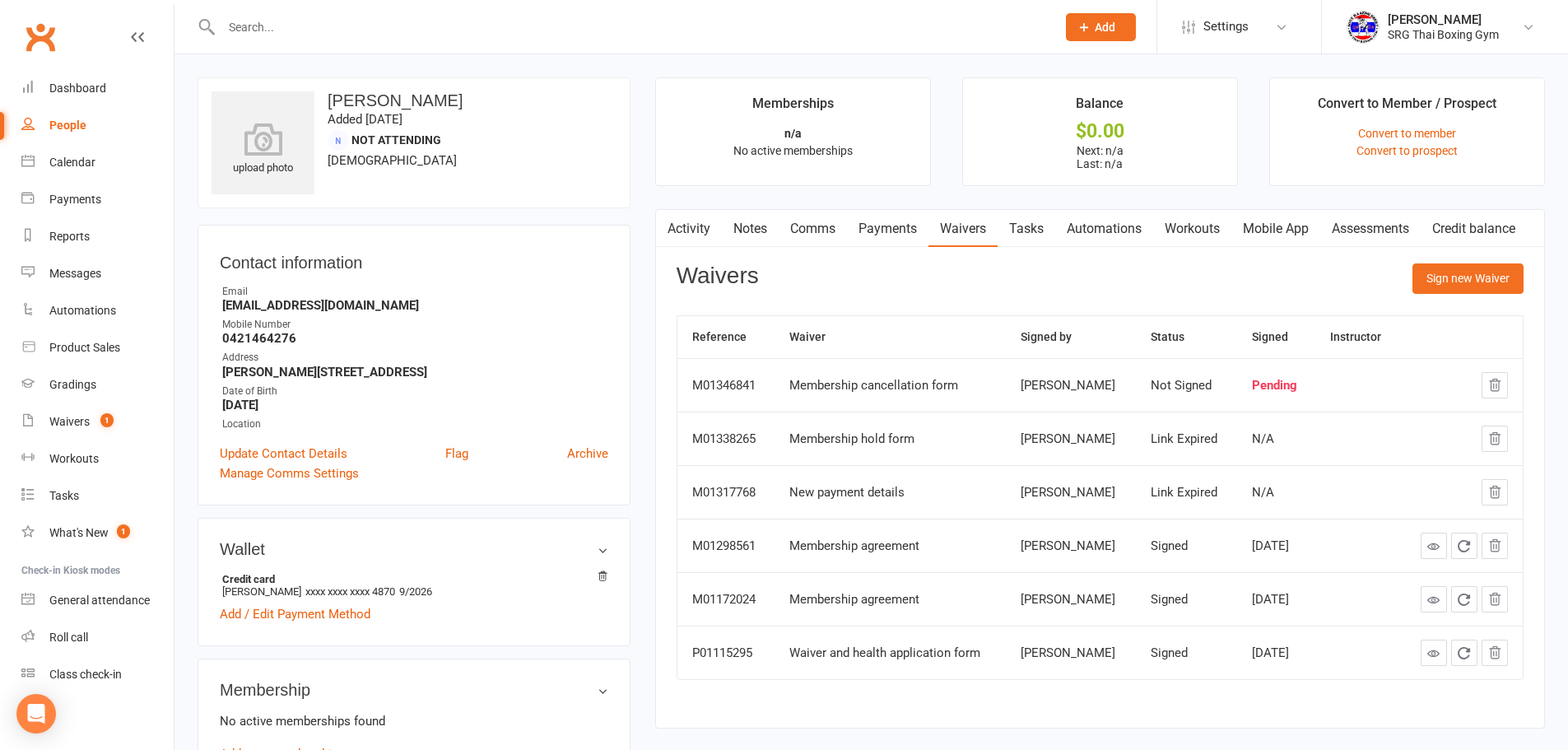
click at [712, 224] on link "Activity" at bounding box center [689, 228] width 66 height 38
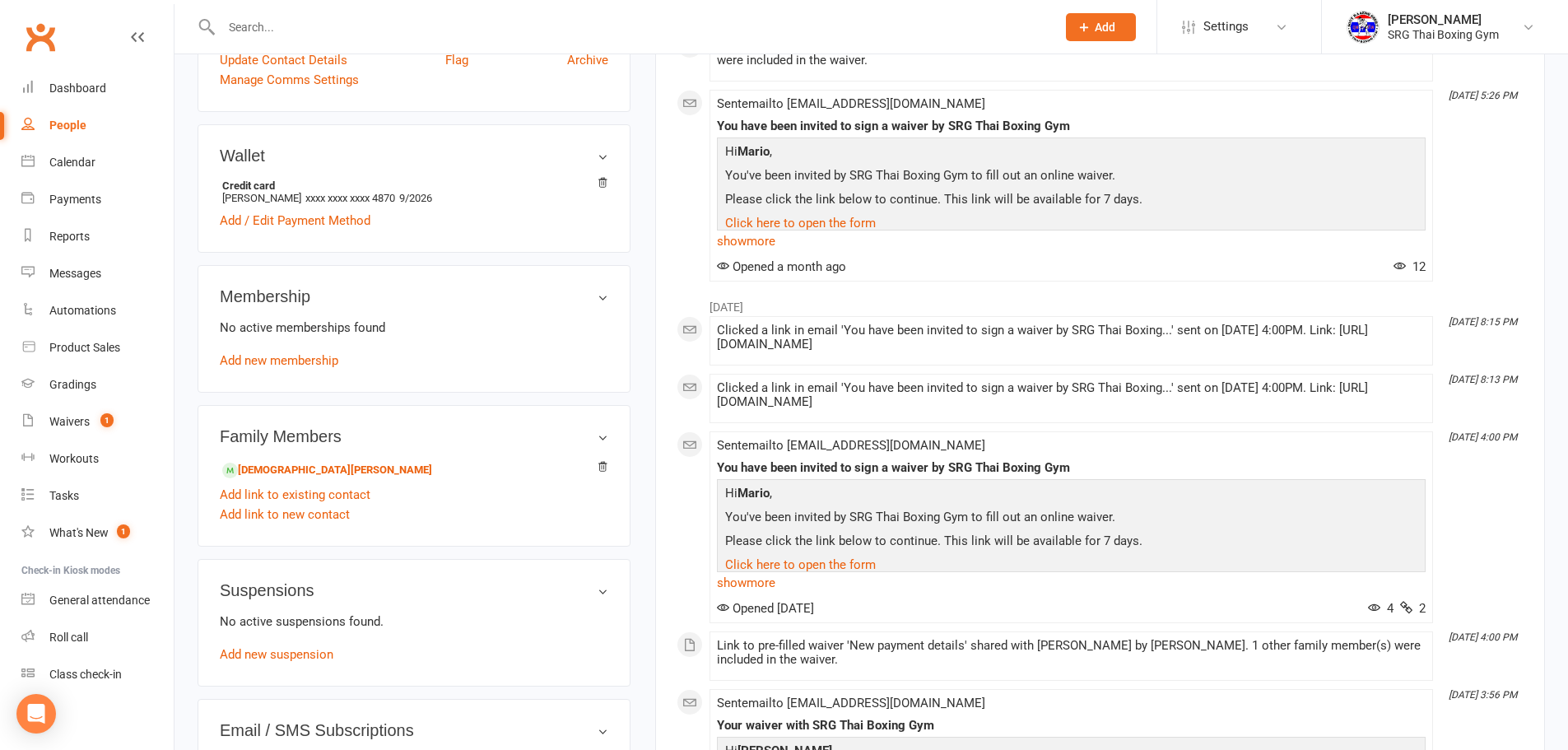
scroll to position [165, 0]
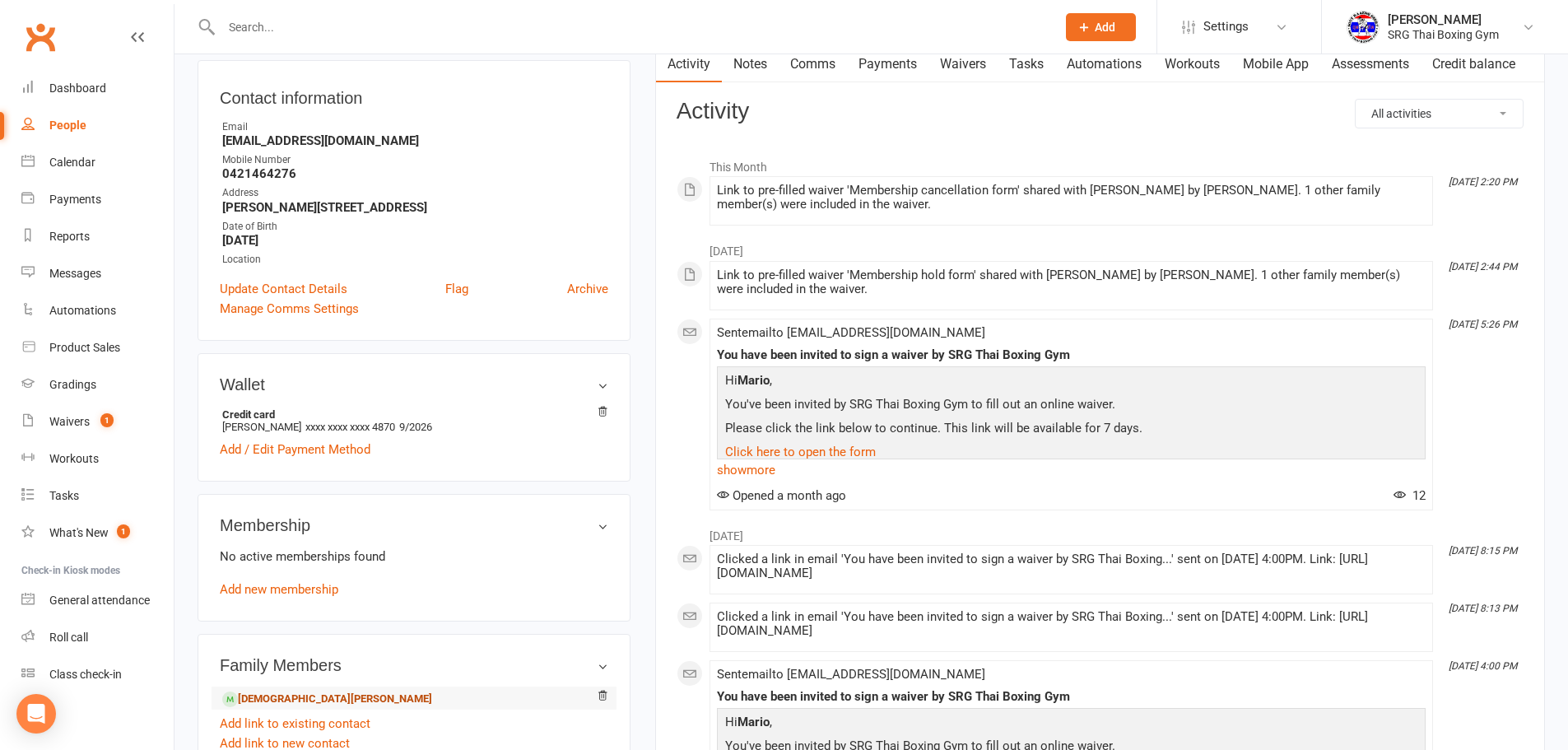
click at [317, 701] on link "Christian Kamal - Child" at bounding box center [327, 699] width 210 height 17
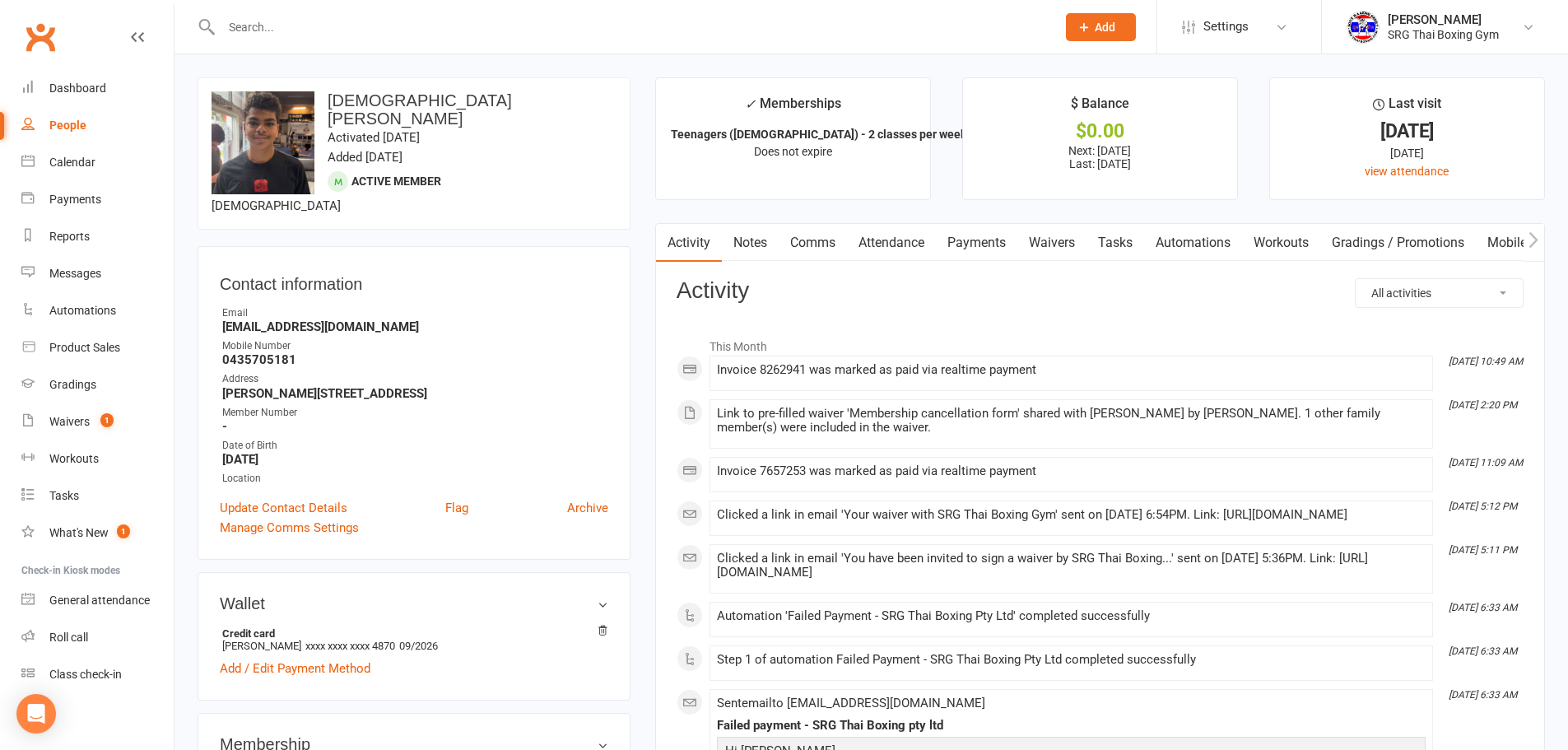
click at [967, 235] on link "Payments" at bounding box center [977, 243] width 82 height 38
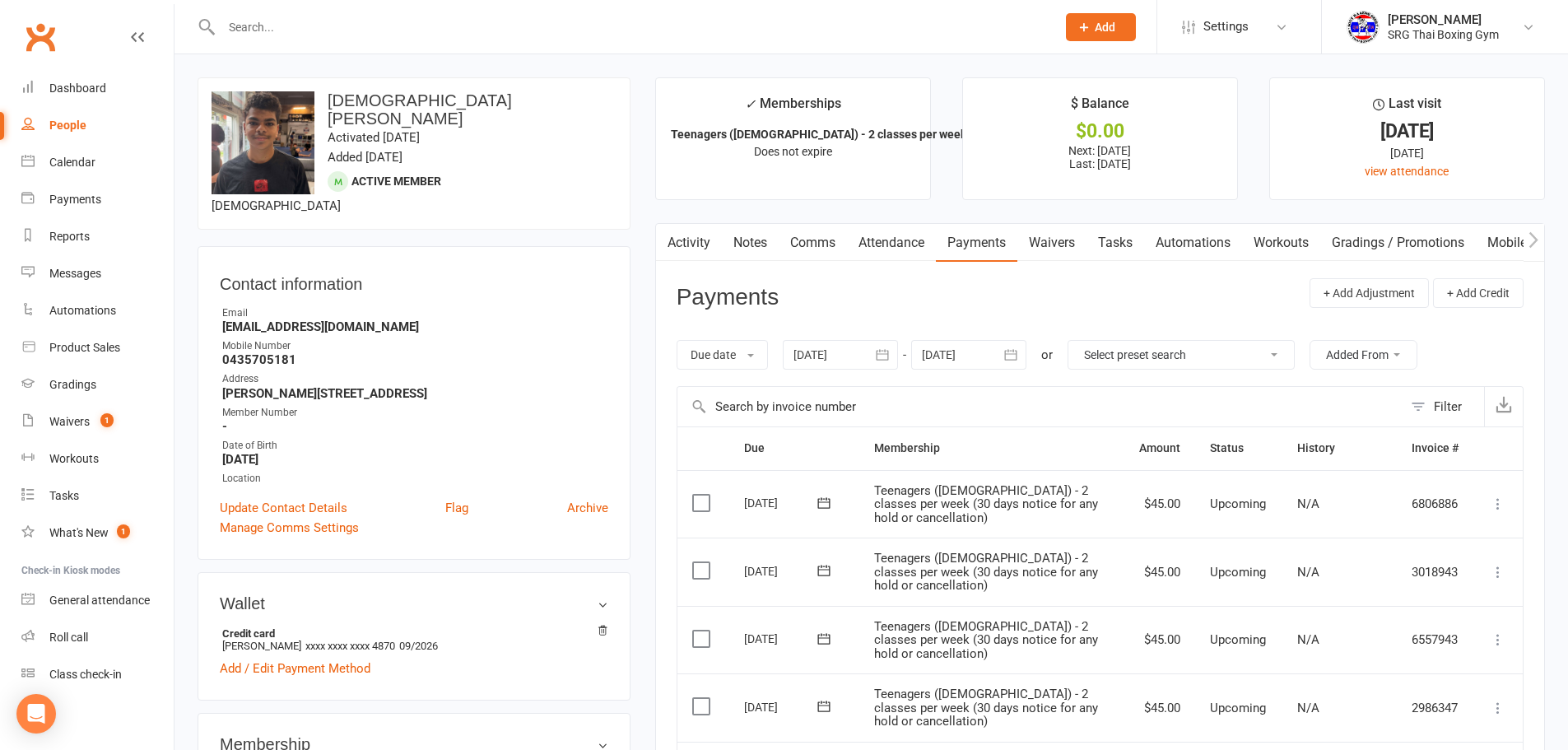
click at [897, 340] on button "button" at bounding box center [884, 355] width 30 height 30
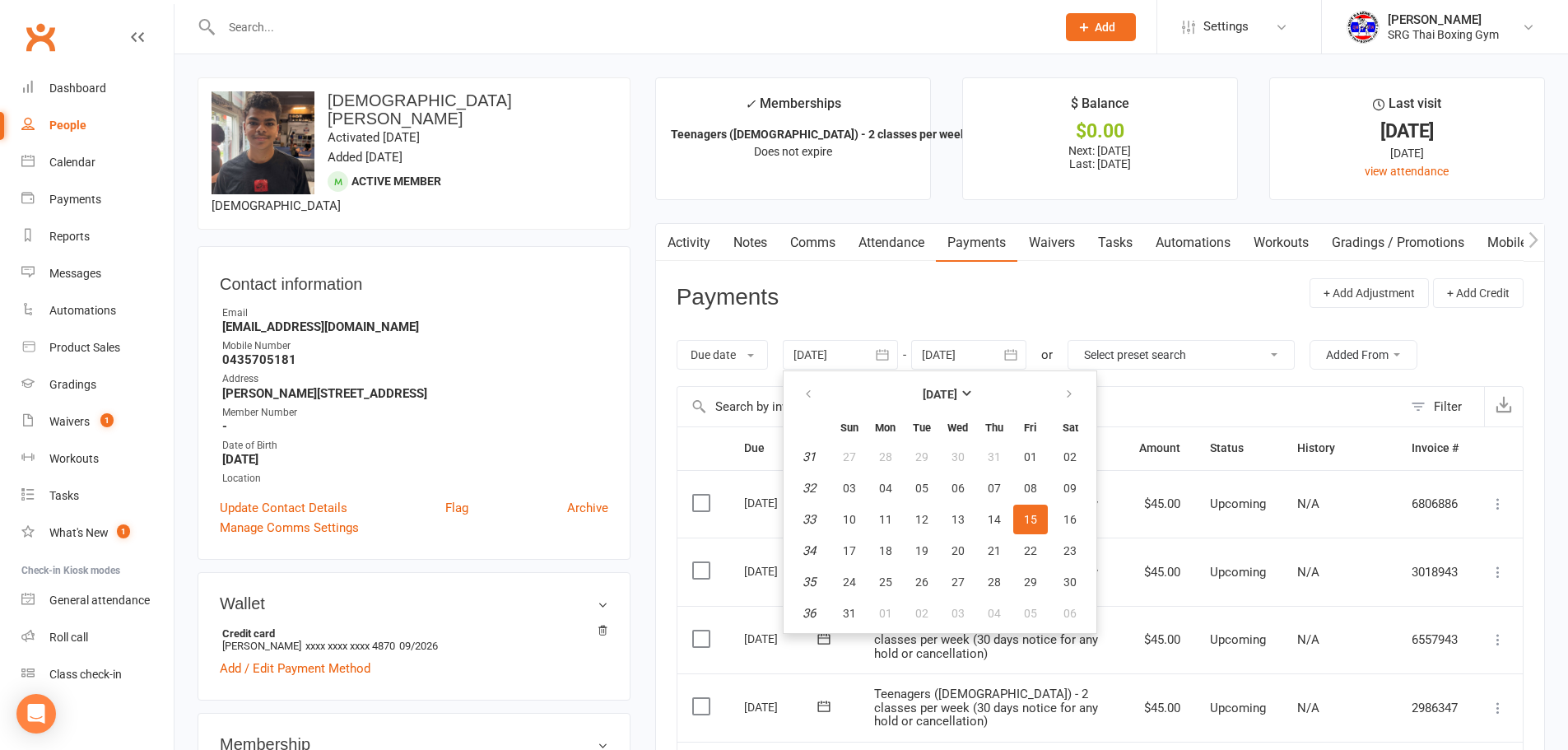
click at [882, 353] on icon "button" at bounding box center [882, 355] width 17 height 17
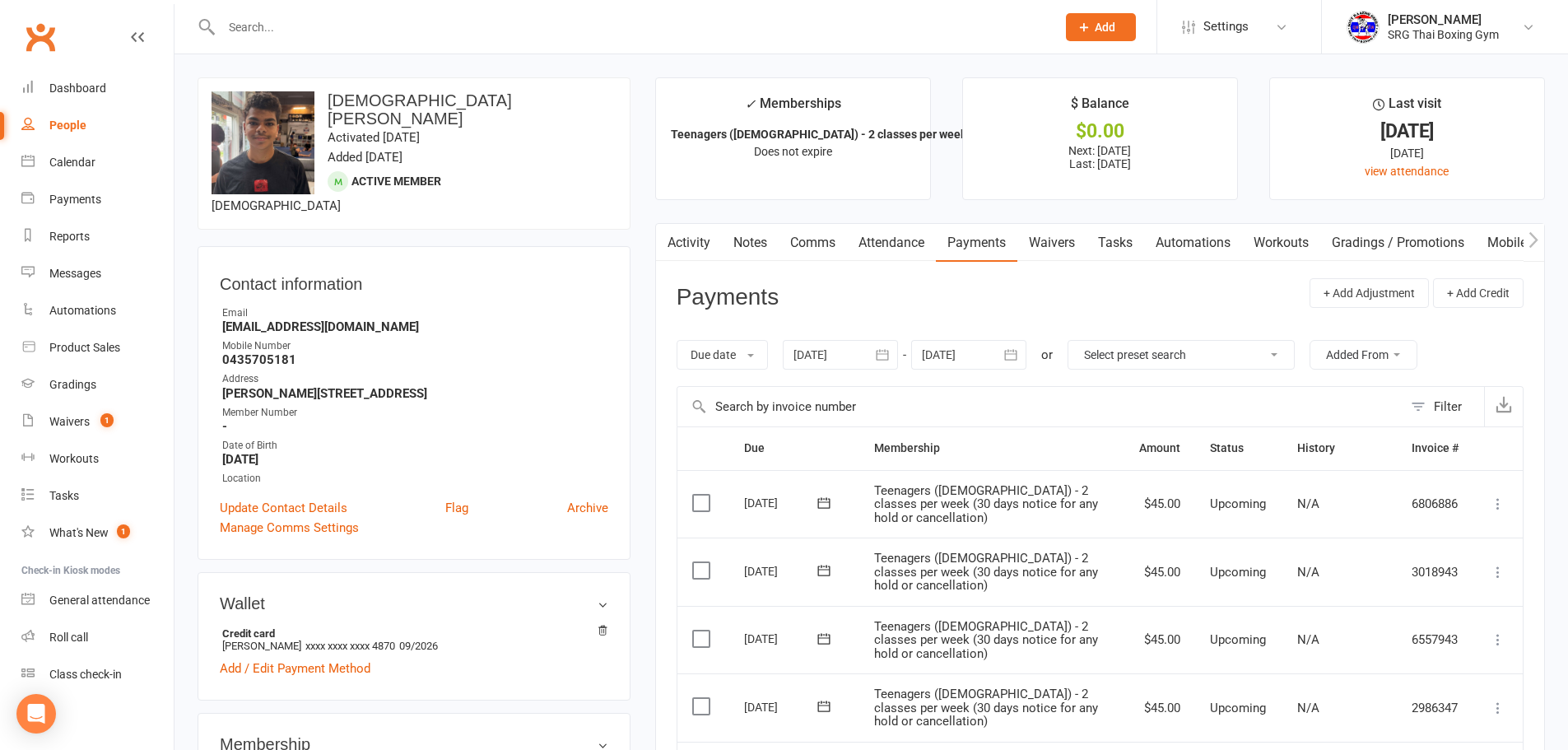
click at [875, 352] on button "button" at bounding box center [884, 355] width 30 height 30
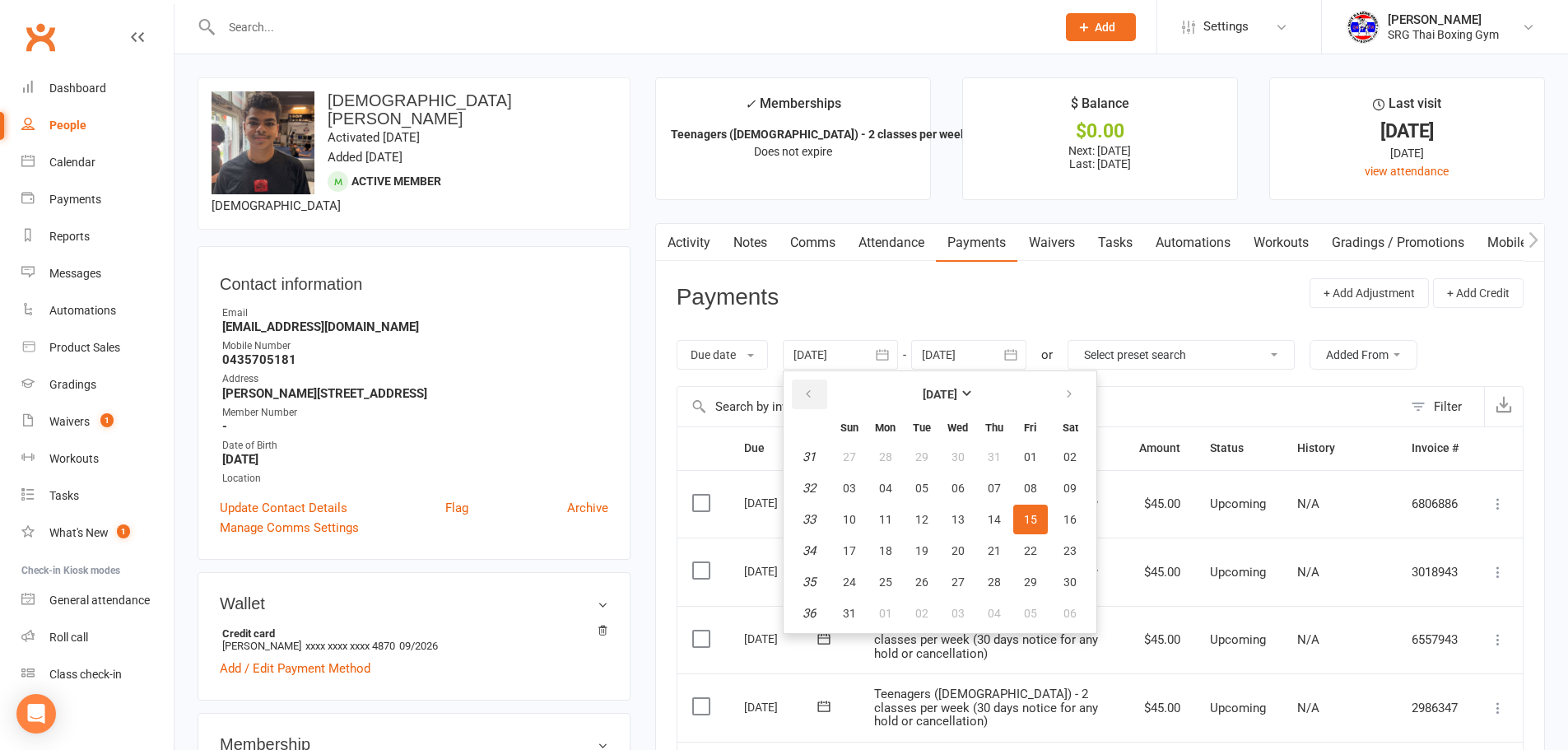
click at [809, 388] on icon "button" at bounding box center [809, 394] width 12 height 14
click at [852, 449] on button "30" at bounding box center [850, 457] width 35 height 30
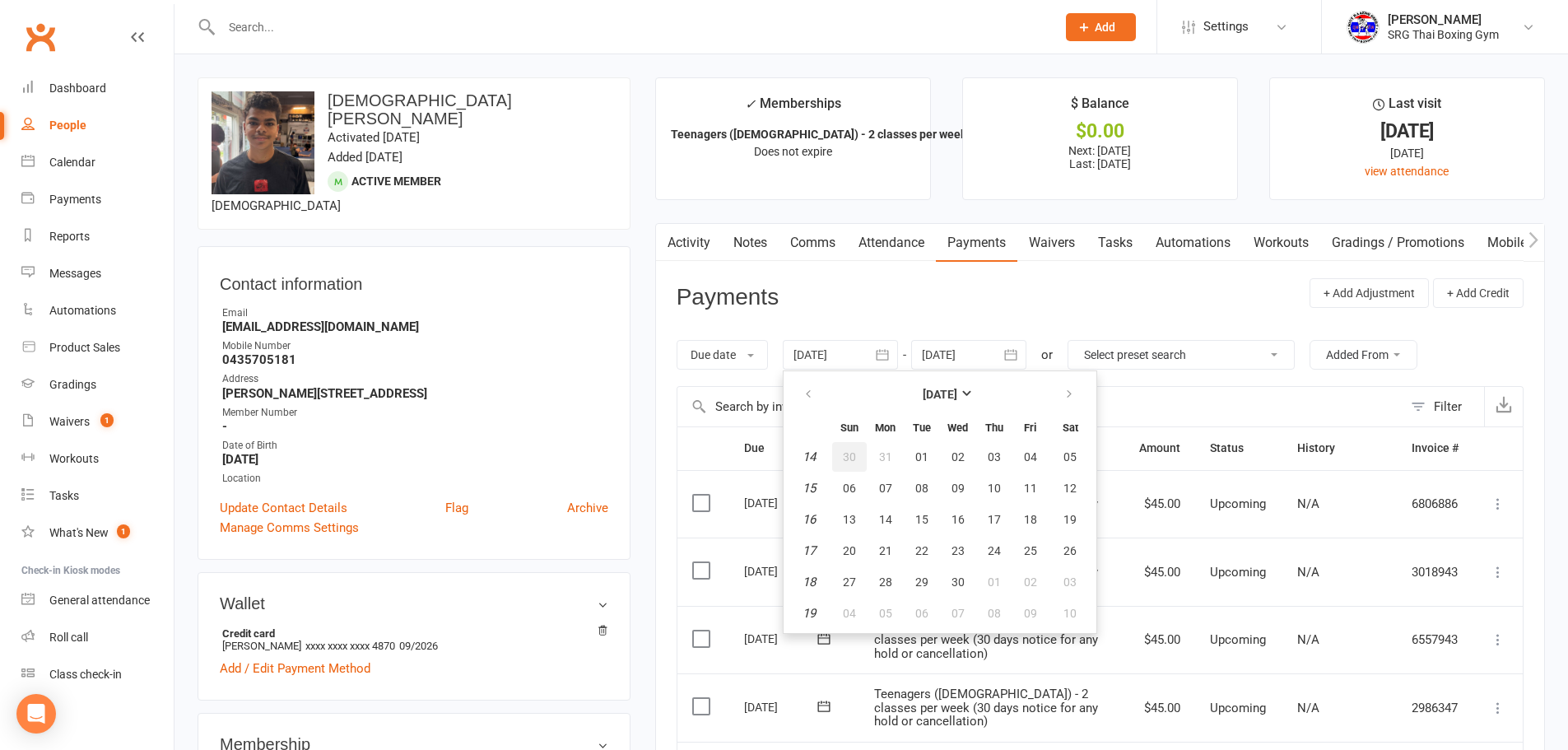
type input "30 Mar 2025"
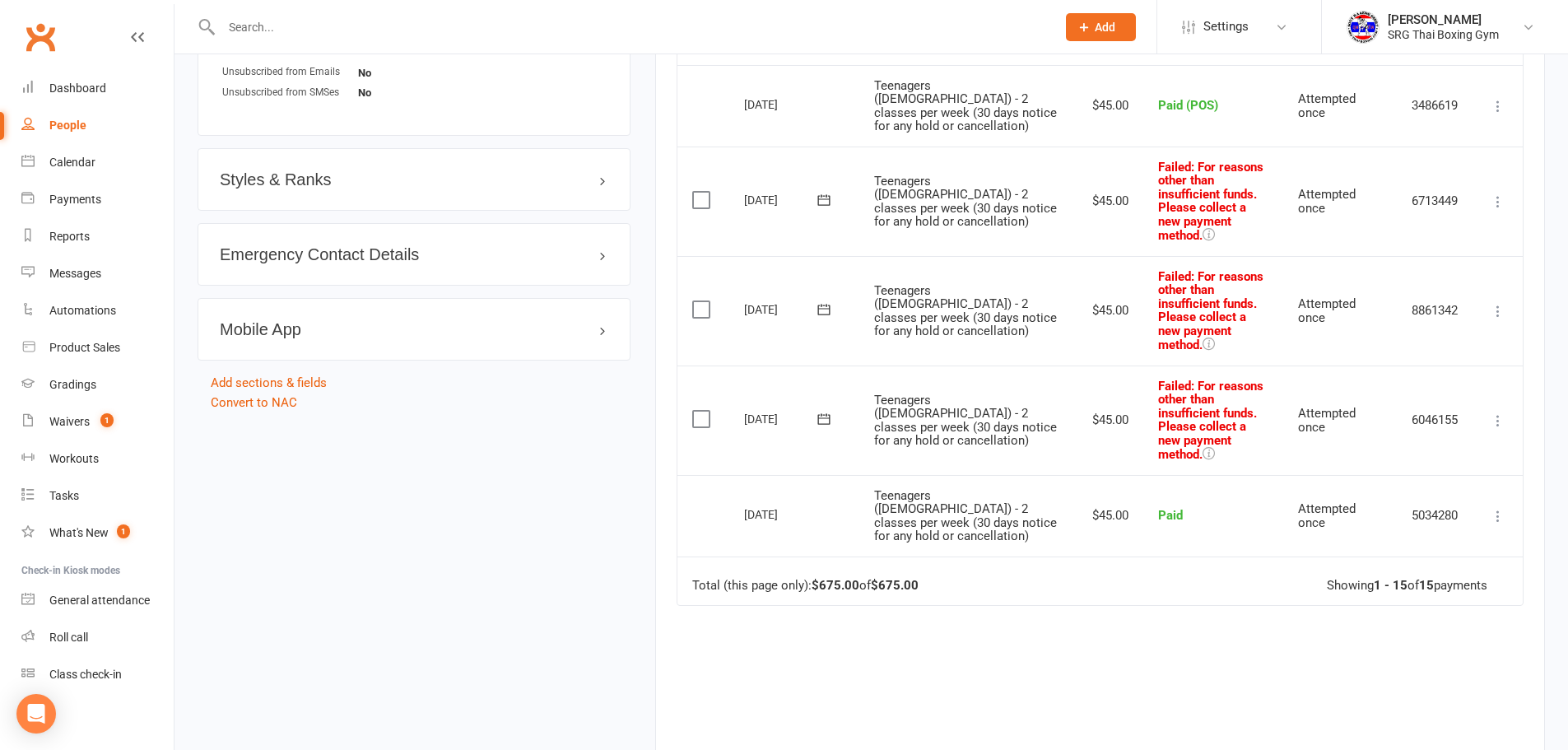
scroll to position [1236, 0]
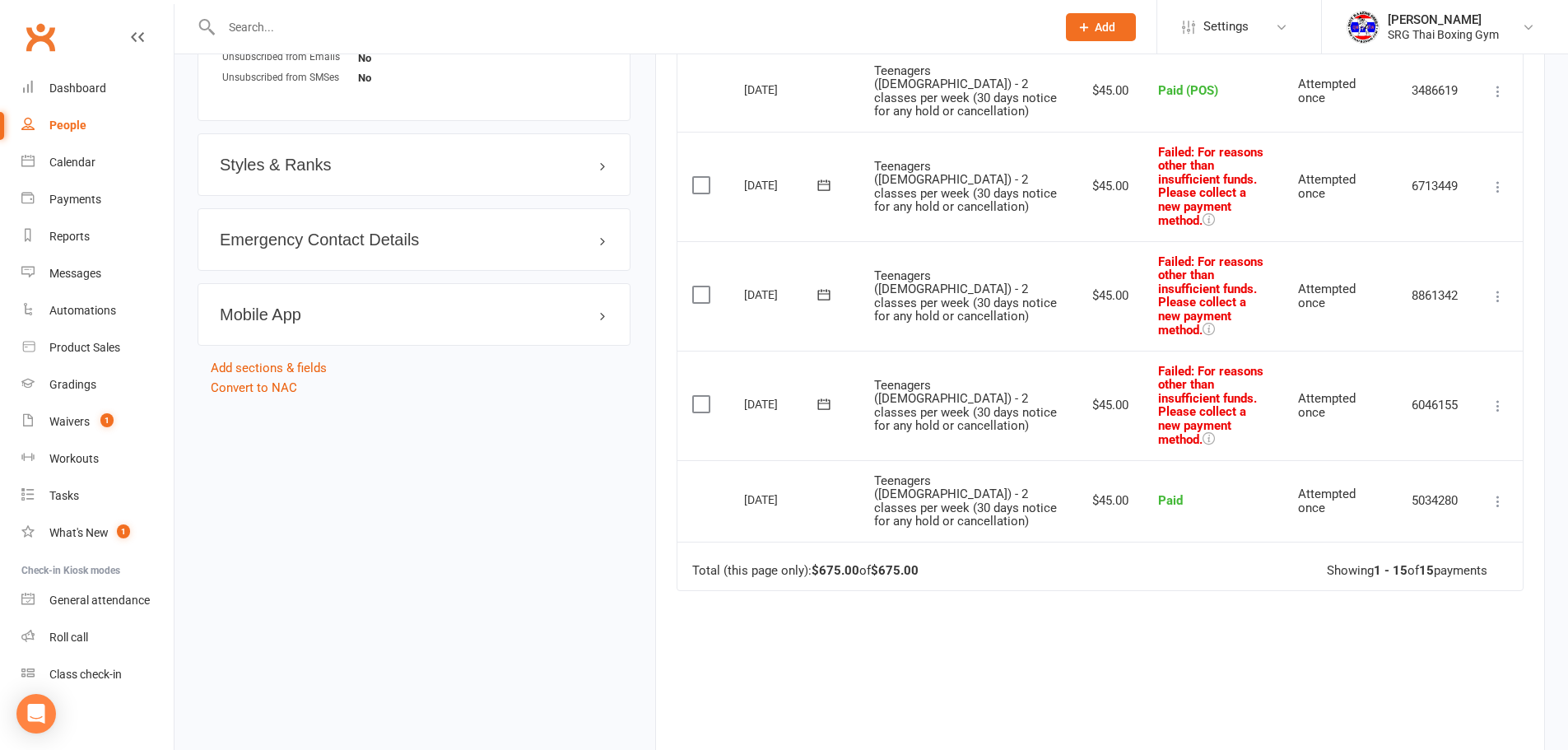
drag, startPoint x: 262, startPoint y: 14, endPoint x: 262, endPoint y: 30, distance: 16.0
click at [262, 17] on div at bounding box center [620, 26] width 847 height 53
click at [262, 30] on input "text" at bounding box center [630, 27] width 828 height 23
click at [230, 24] on input "text" at bounding box center [630, 27] width 828 height 23
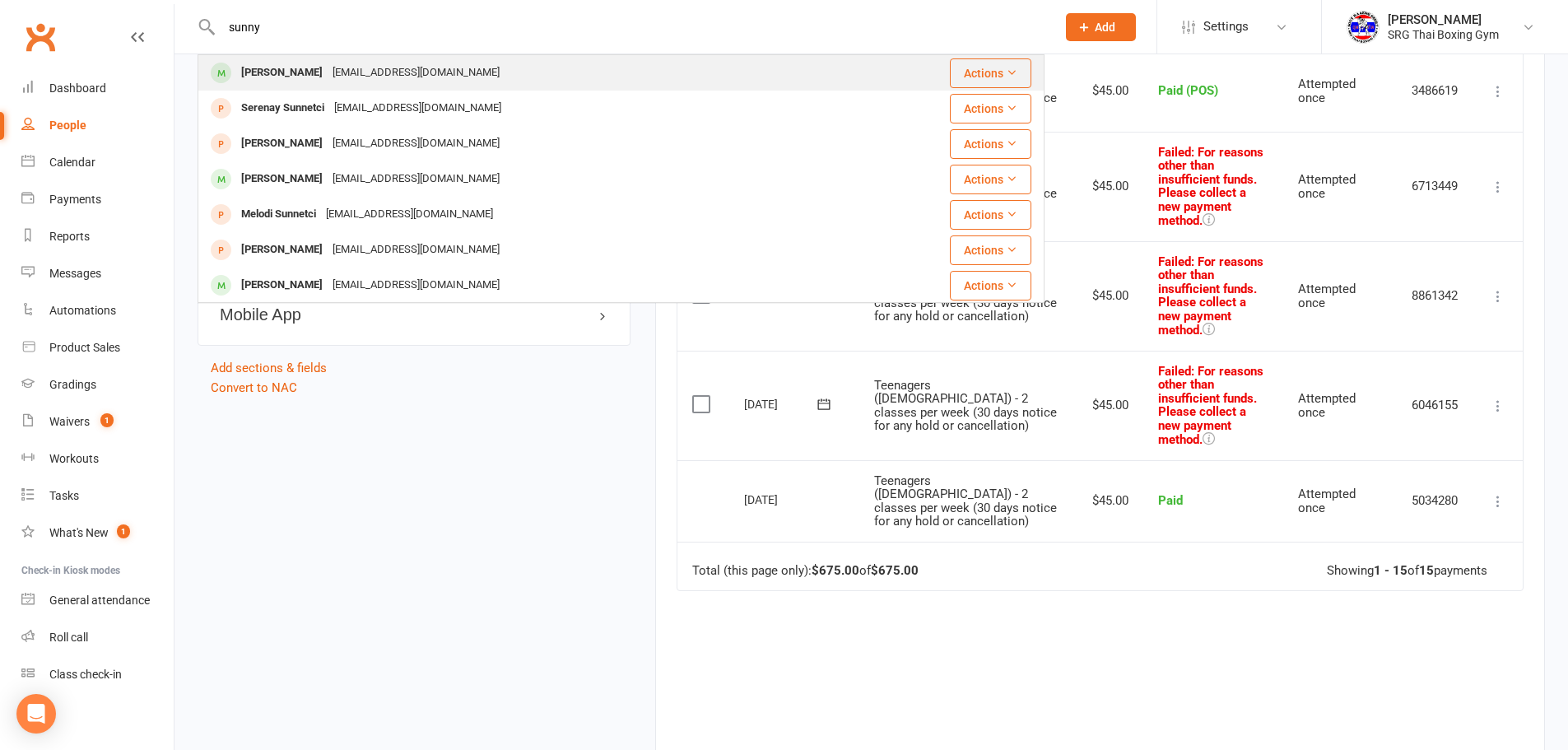
type input "sunny"
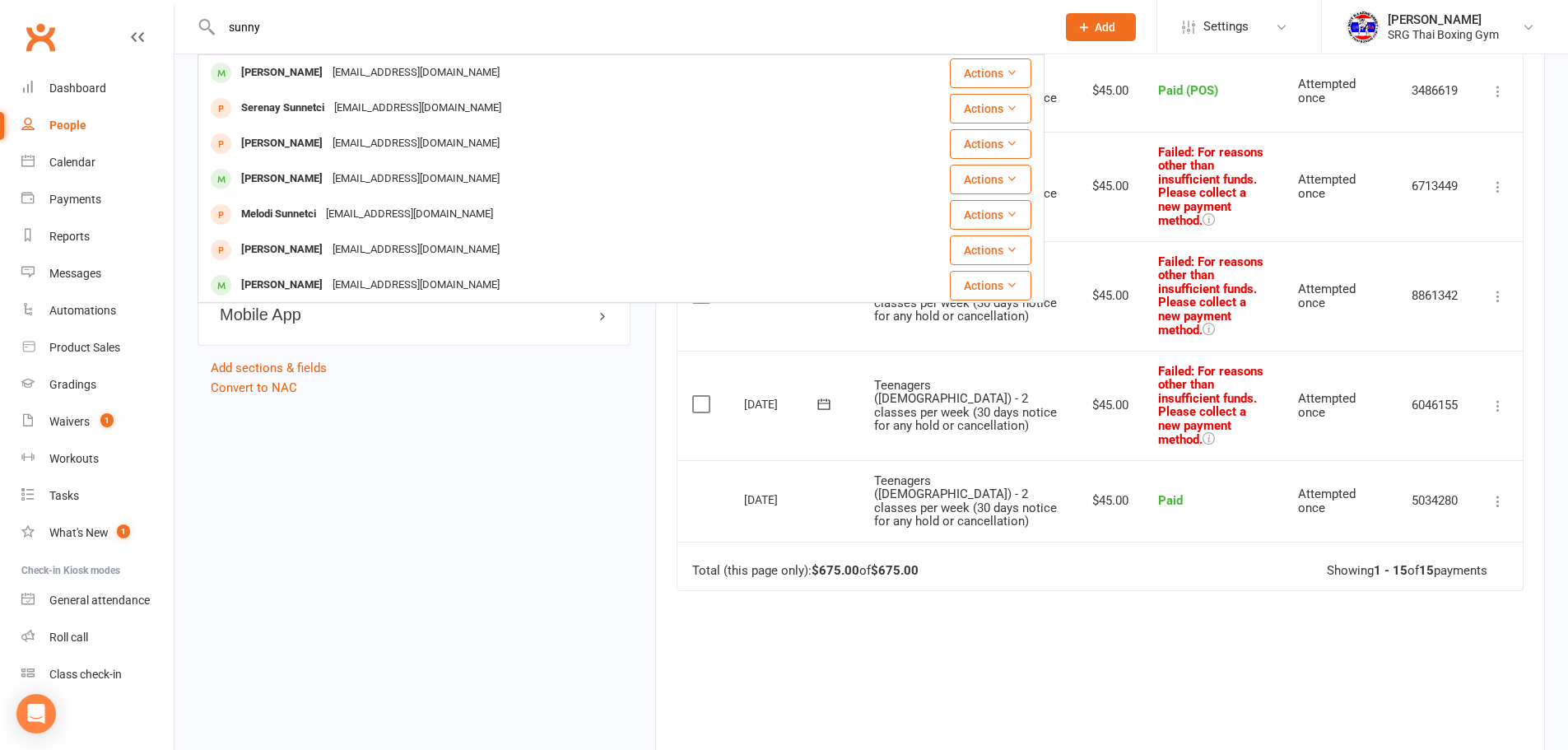
click at [347, 68] on div "rtrfm406@gmail.com" at bounding box center [416, 73] width 177 height 24
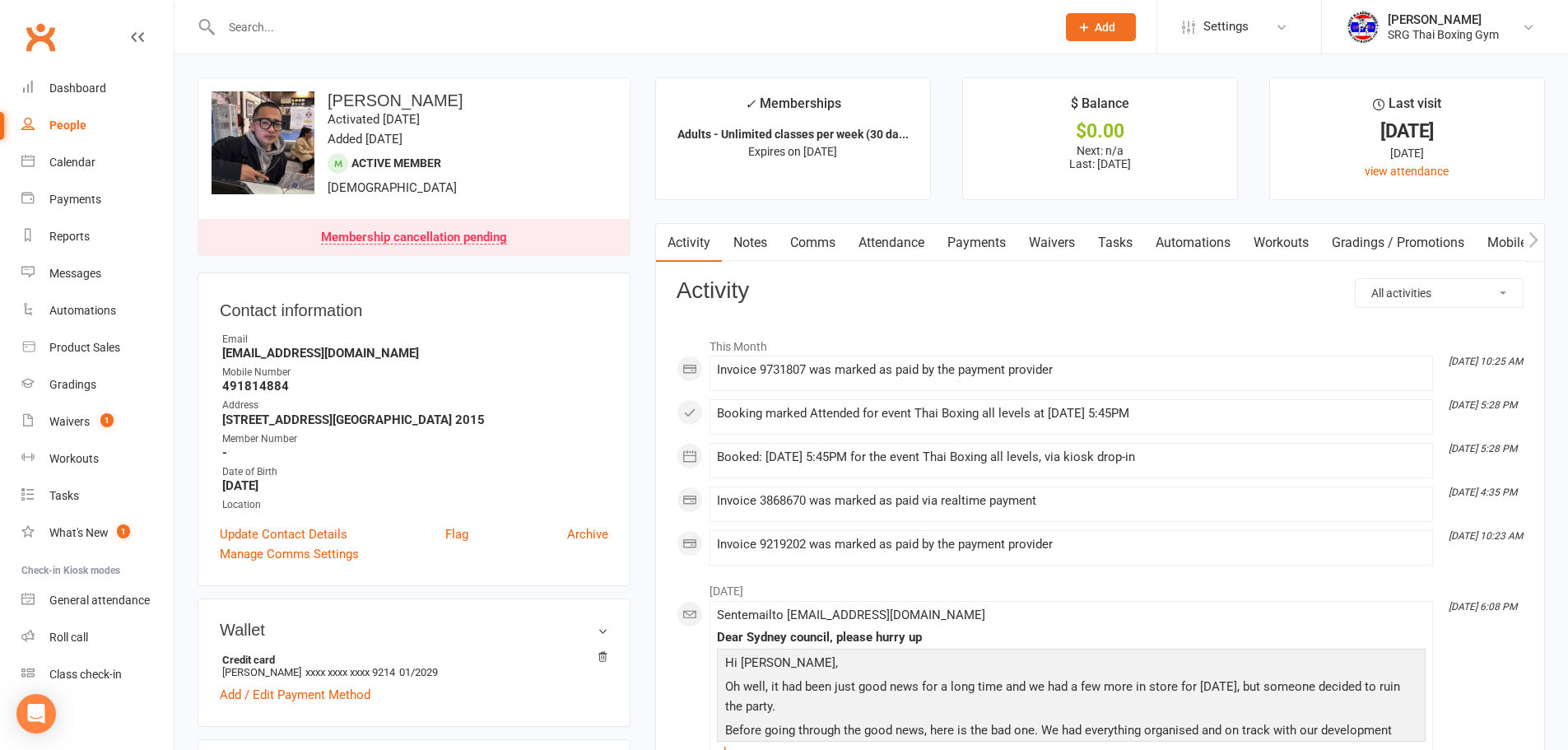
click at [1015, 230] on link "Payments" at bounding box center [977, 243] width 82 height 38
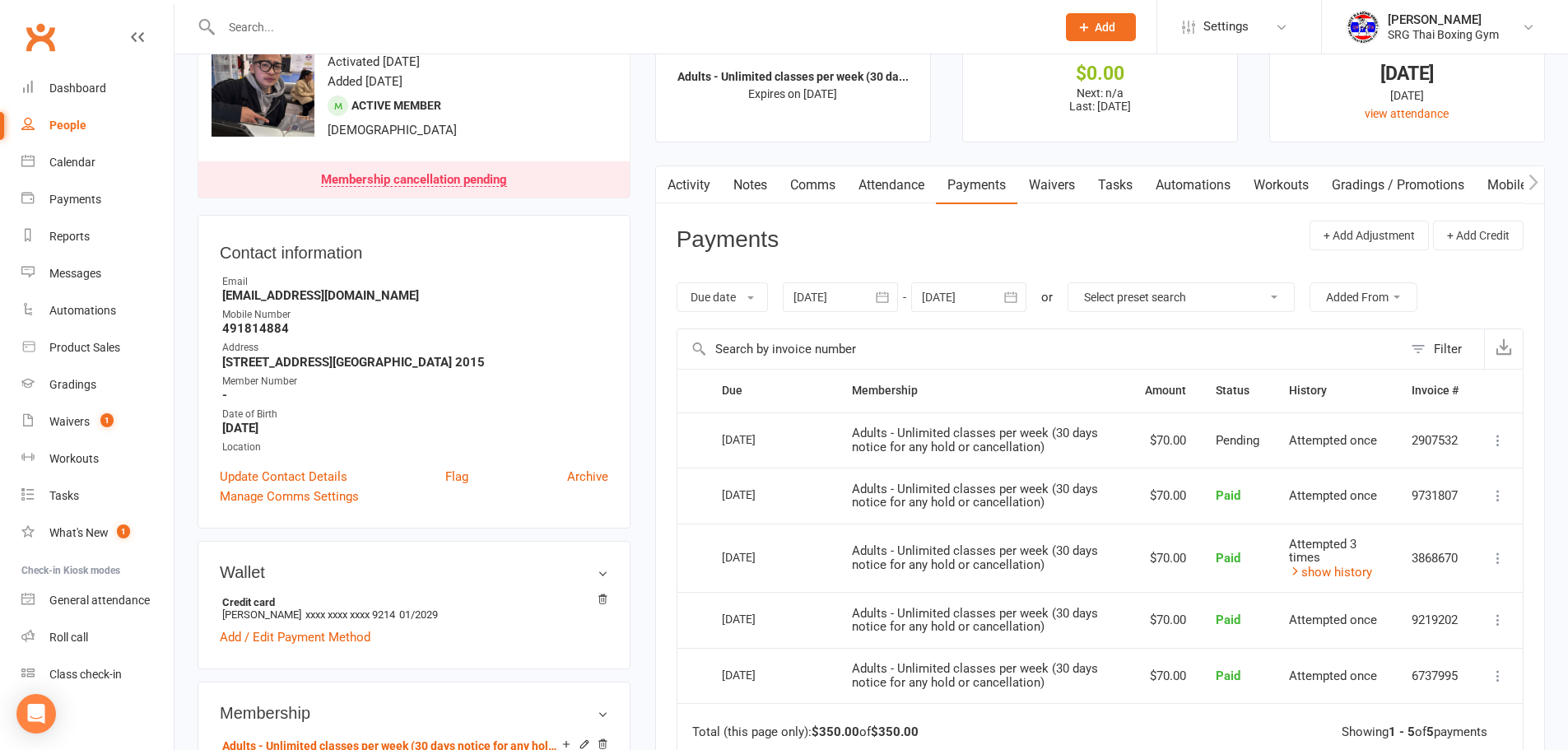
scroll to position [83, 0]
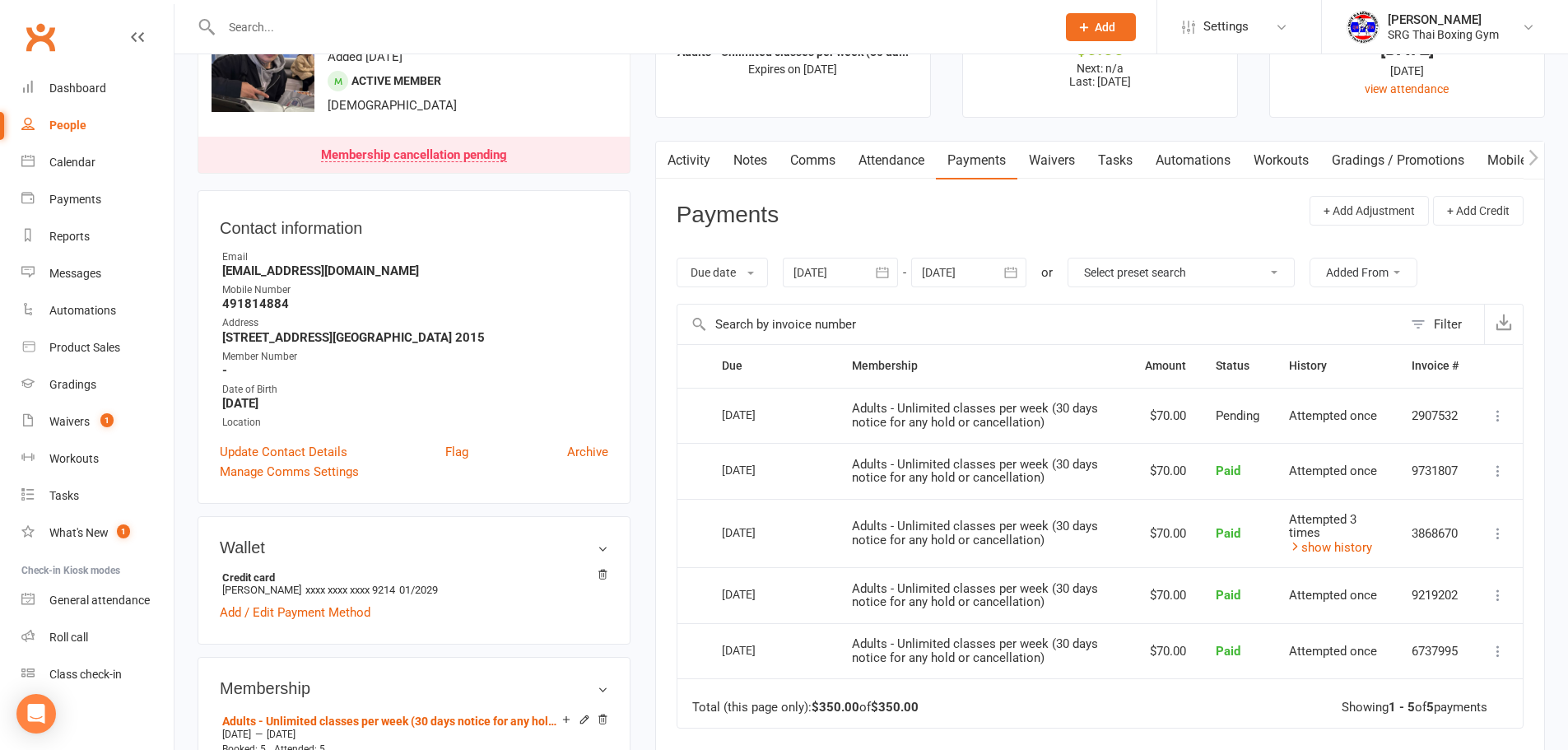
click at [1060, 158] on link "Waivers" at bounding box center [1051, 160] width 69 height 38
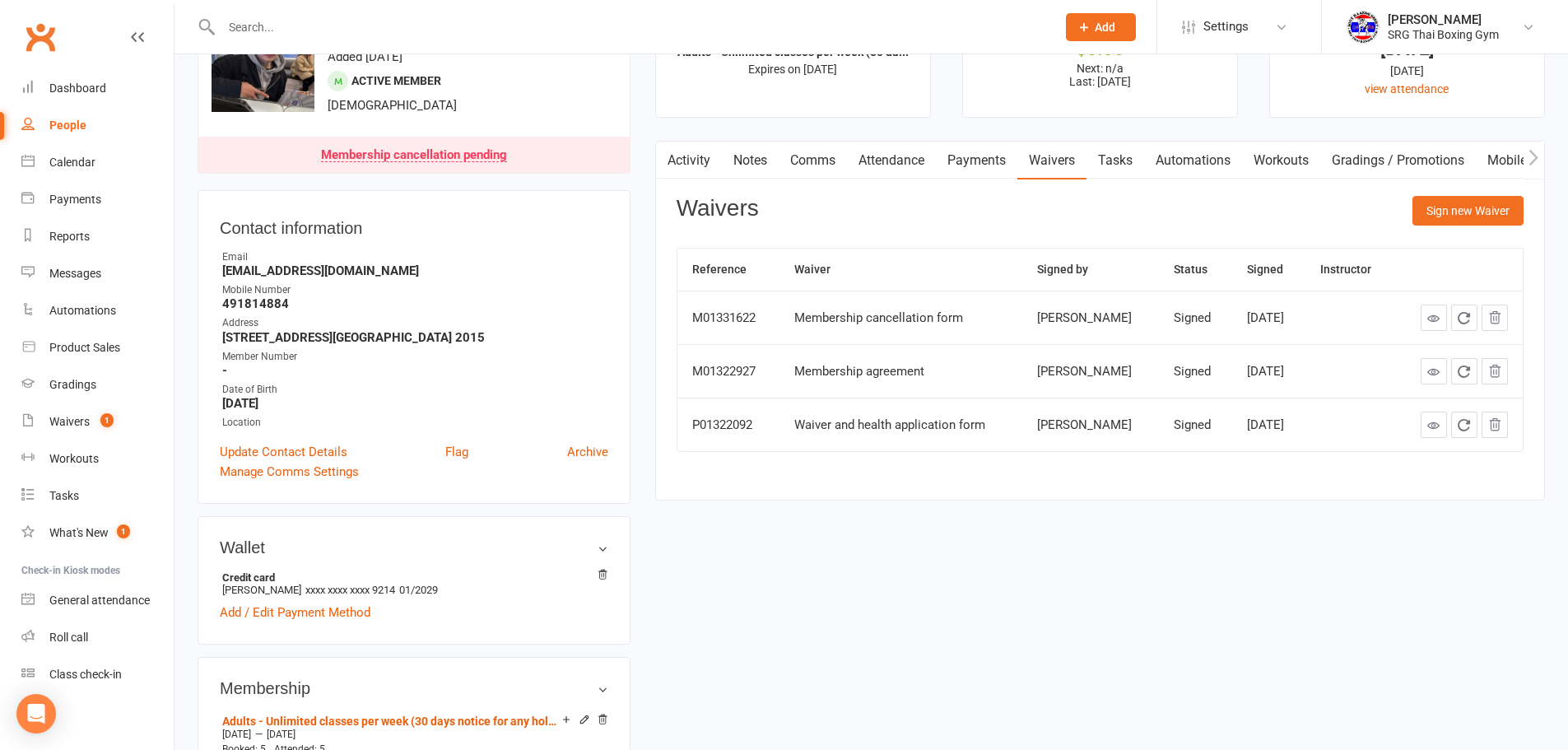
click at [973, 154] on link "Payments" at bounding box center [977, 160] width 82 height 38
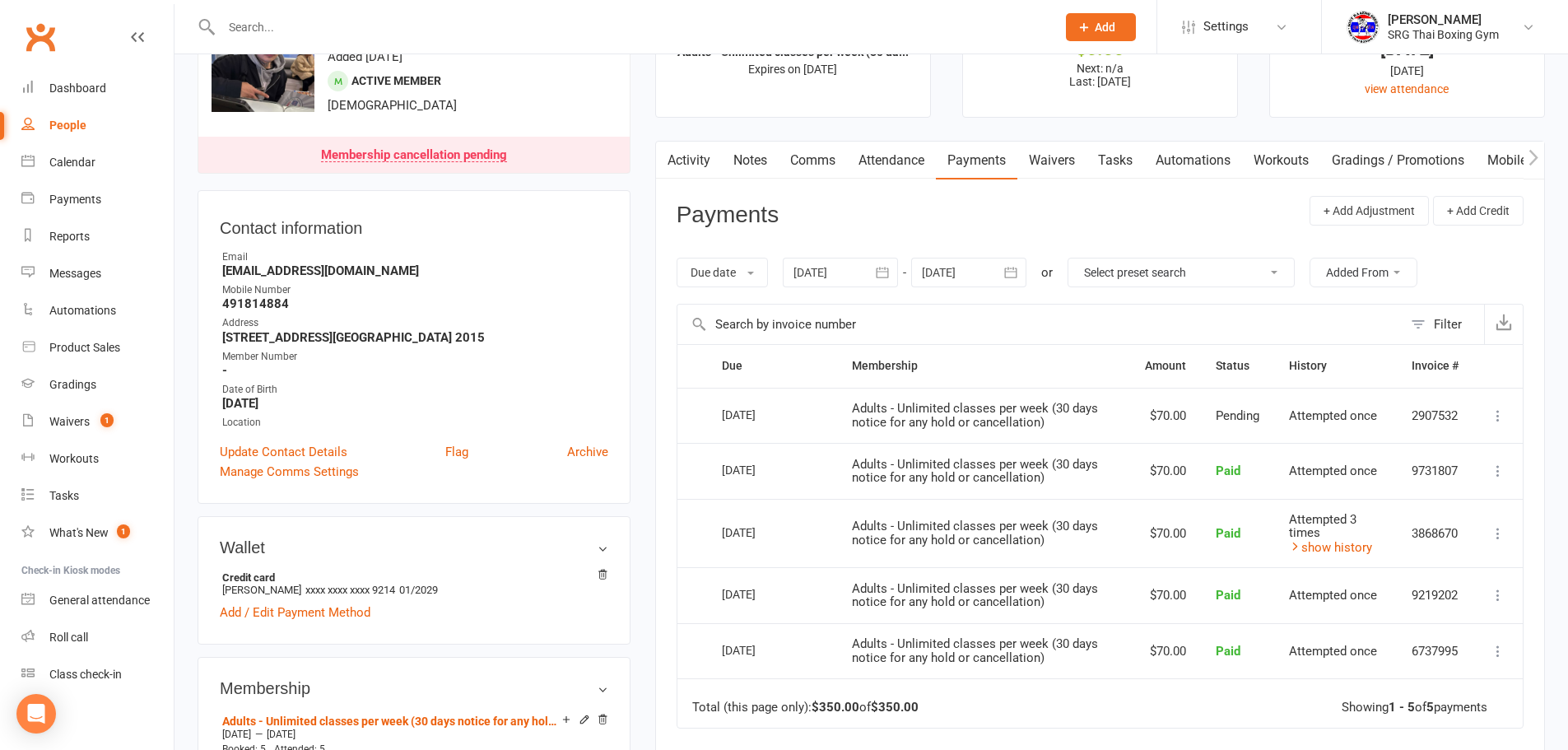
click at [851, 580] on td "Adults - Unlimited classes per week (30 days notice for any hold or cancellatio…" at bounding box center [984, 596] width 293 height 56
click at [847, 534] on td "Adults - Unlimited classes per week (30 days notice for any hold or cancellatio…" at bounding box center [984, 533] width 293 height 69
click at [857, 501] on td "Adults - Unlimited classes per week (30 days notice for any hold or cancellatio…" at bounding box center [984, 533] width 293 height 69
click at [881, 426] on span "Adults - Unlimited classes per week (30 days notice for any hold or cancellatio…" at bounding box center [976, 416] width 247 height 29
click at [1051, 165] on link "Waivers" at bounding box center [1051, 160] width 69 height 38
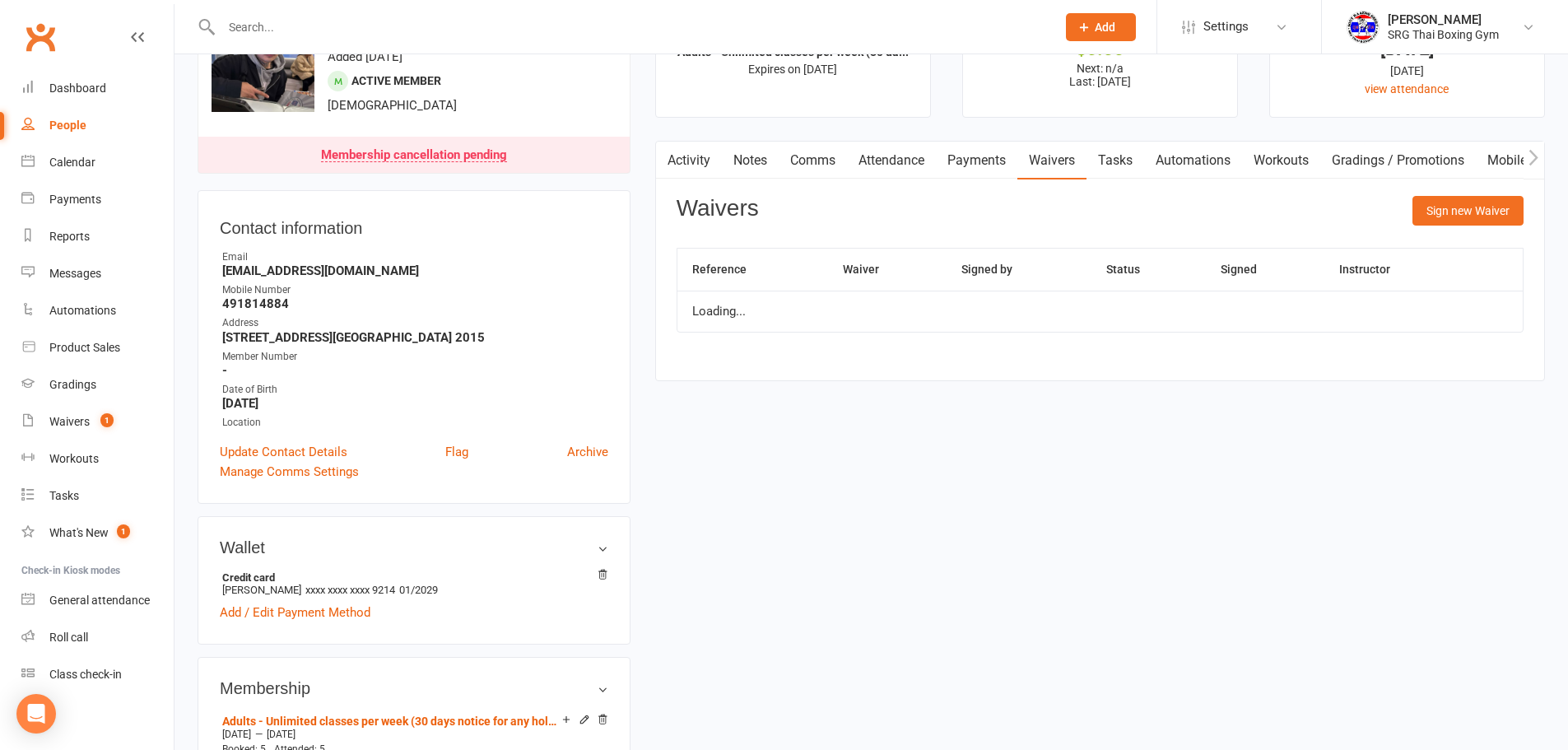
click at [1002, 171] on link "Payments" at bounding box center [977, 160] width 82 height 38
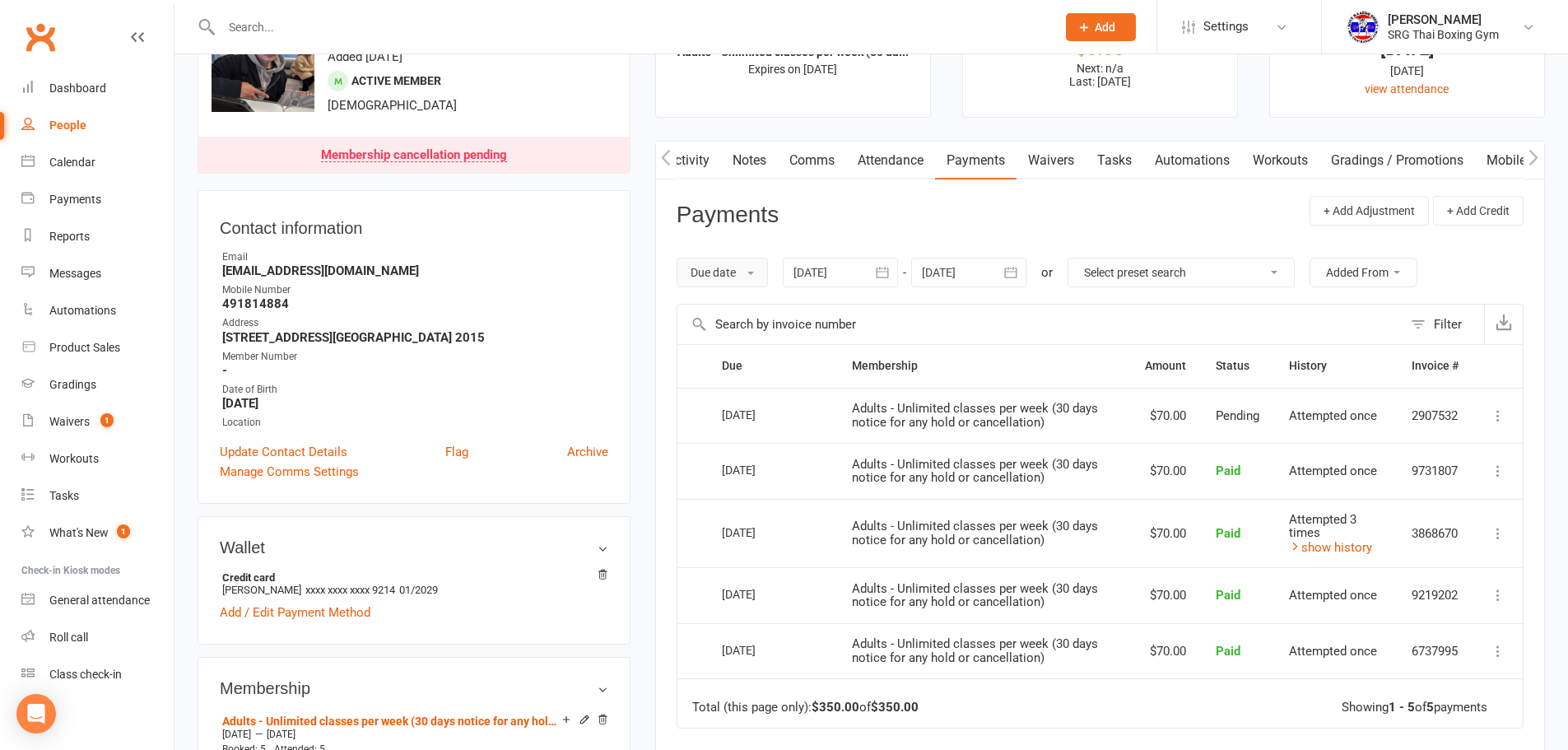
click at [720, 258] on button "Due date" at bounding box center [722, 272] width 91 height 30
click at [791, 279] on div at bounding box center [840, 272] width 116 height 30
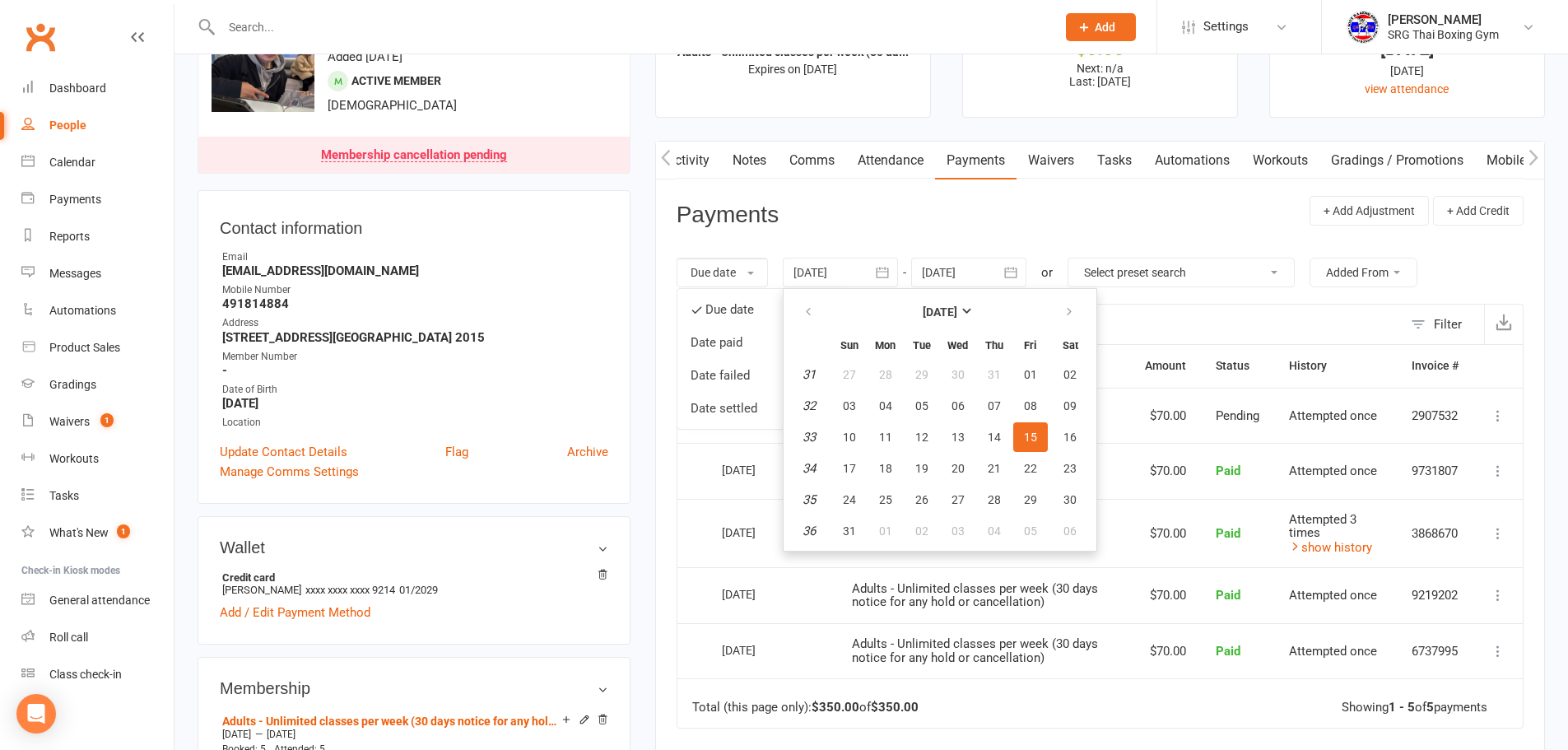
click at [809, 272] on div at bounding box center [840, 272] width 116 height 30
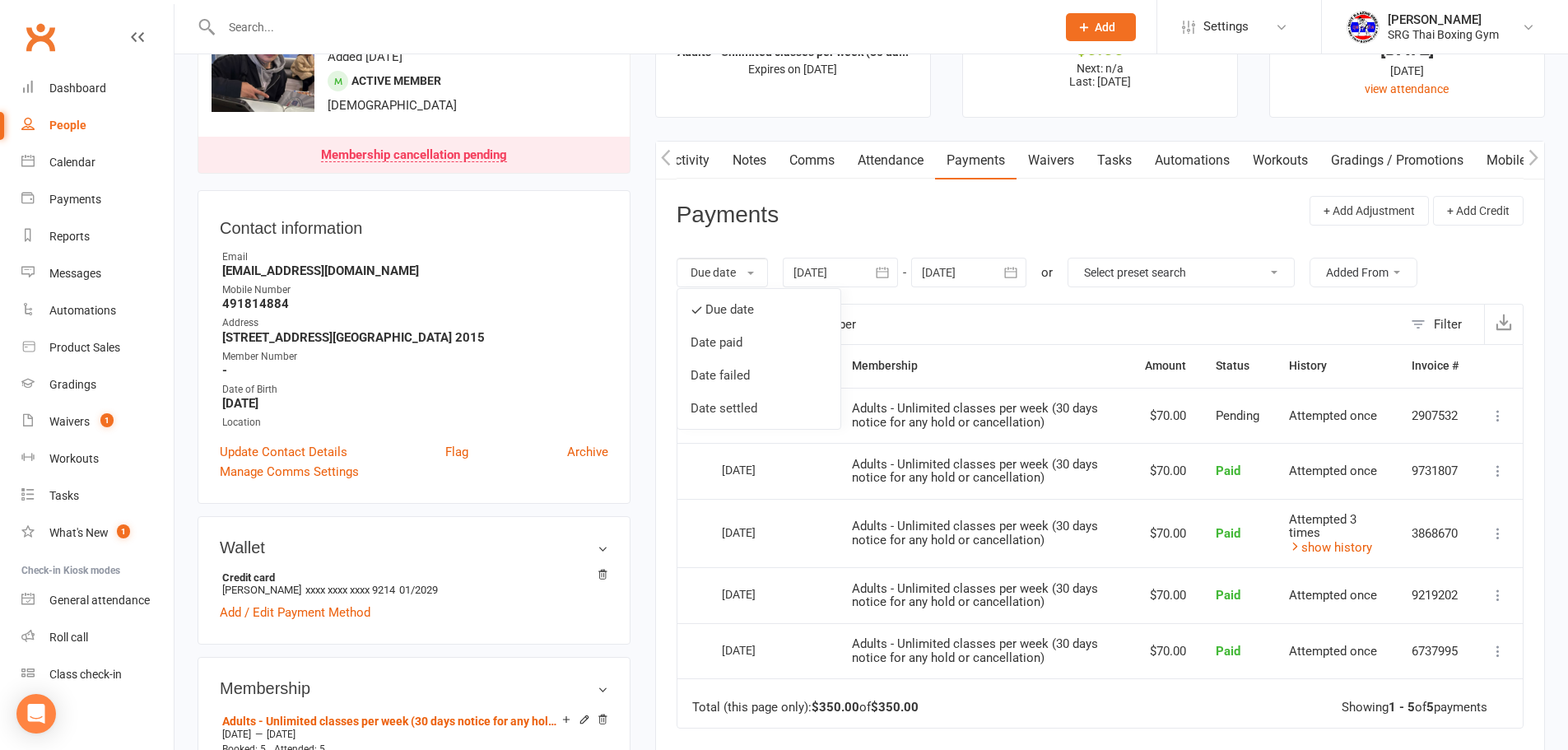
click at [809, 274] on div at bounding box center [840, 272] width 116 height 30
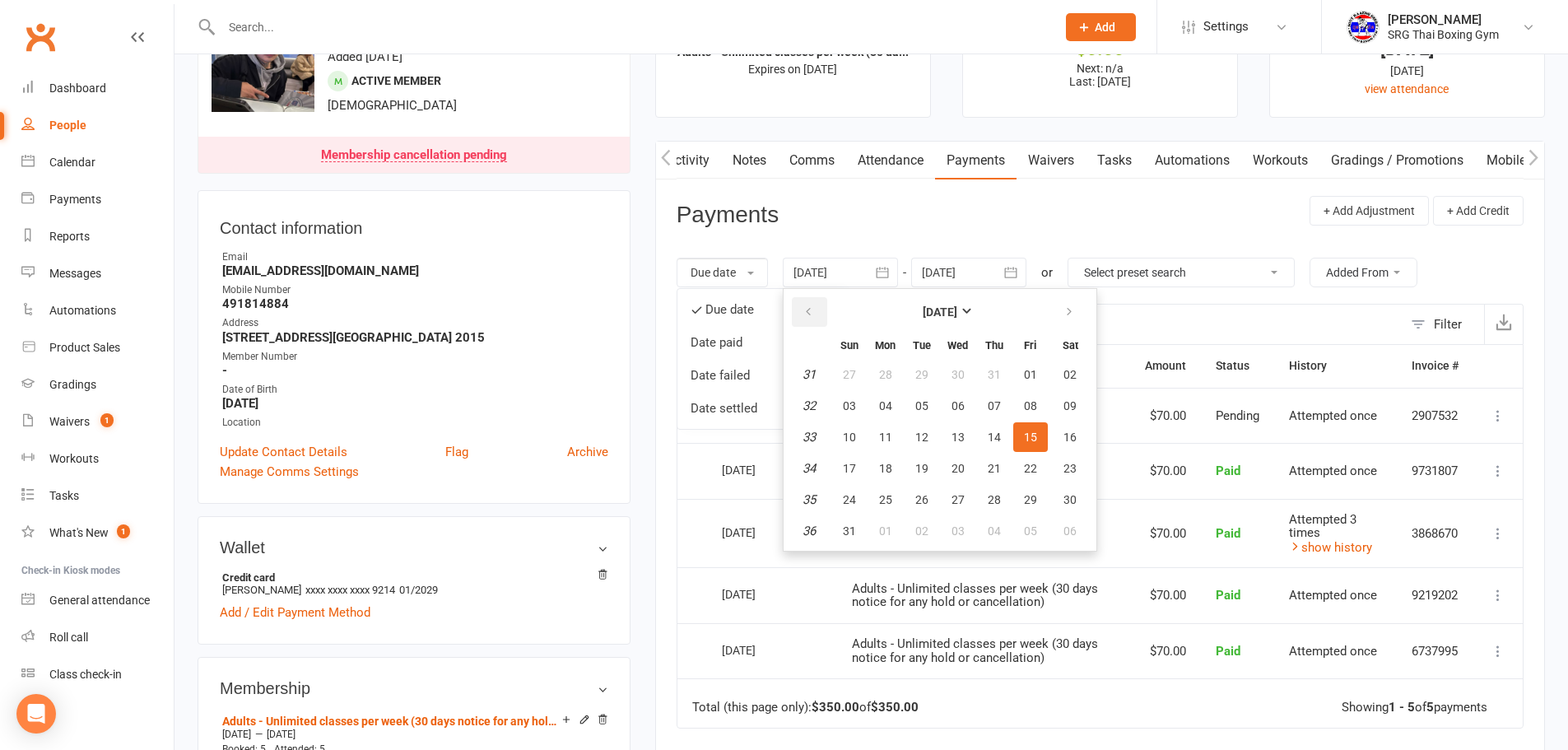
click at [819, 305] on button "button" at bounding box center [810, 312] width 35 height 30
click at [819, 306] on button "button" at bounding box center [810, 312] width 35 height 30
click at [862, 375] on button "30" at bounding box center [850, 375] width 35 height 30
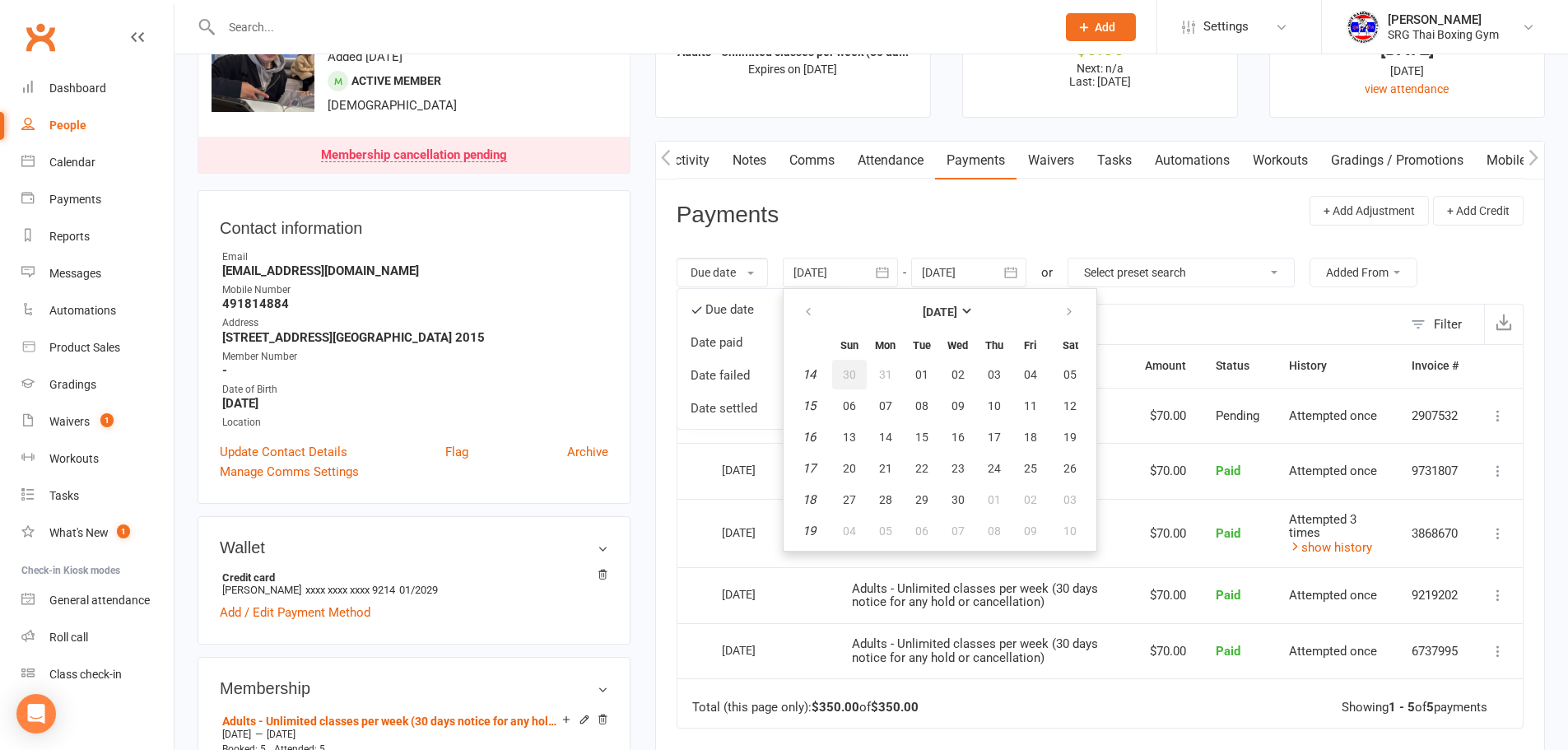
type input "30 Mar 2025"
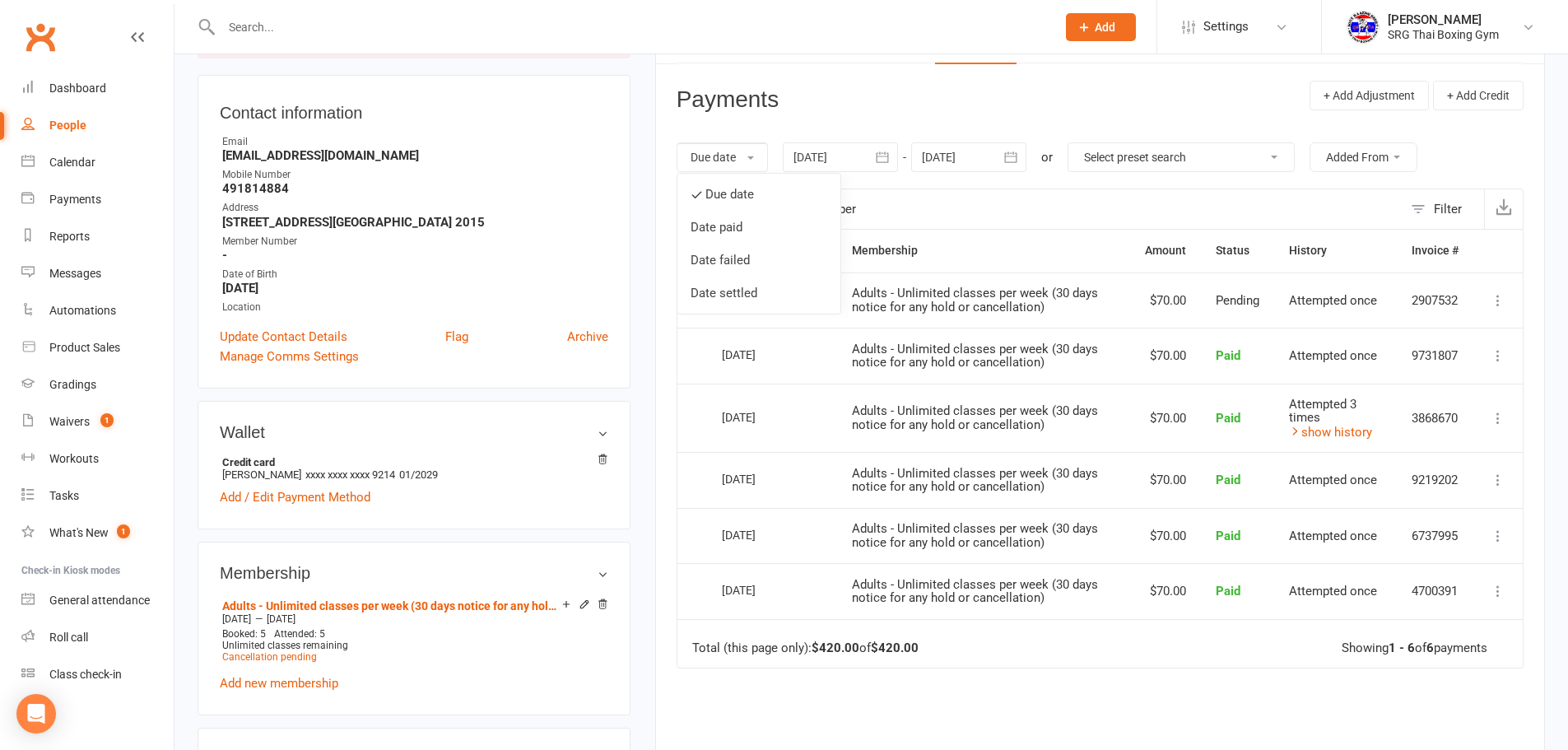
scroll to position [165, 0]
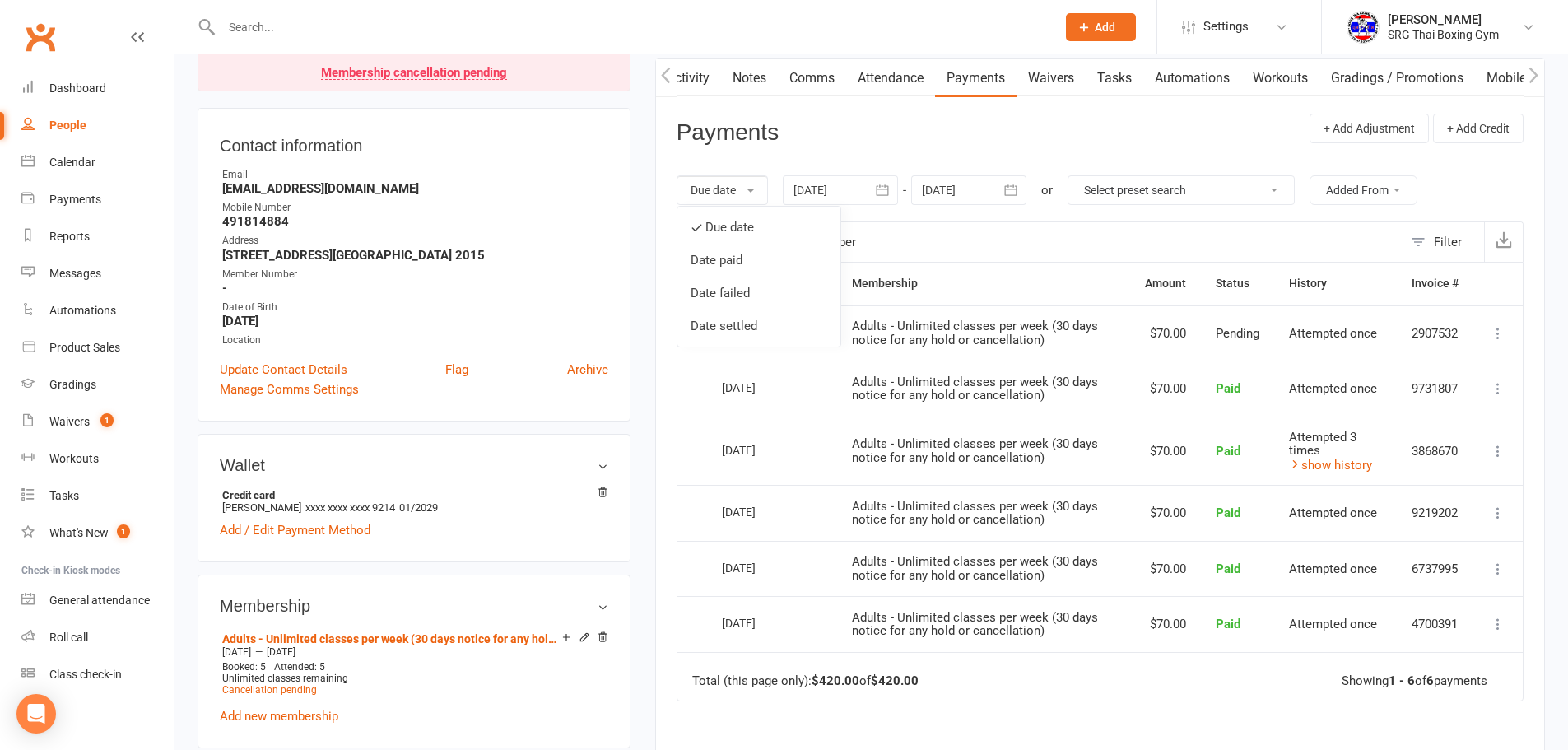
click at [973, 426] on td "Adults - Unlimited classes per week (30 days notice for any hold or cancellatio…" at bounding box center [984, 451] width 293 height 69
click at [381, 28] on input "text" at bounding box center [630, 27] width 828 height 23
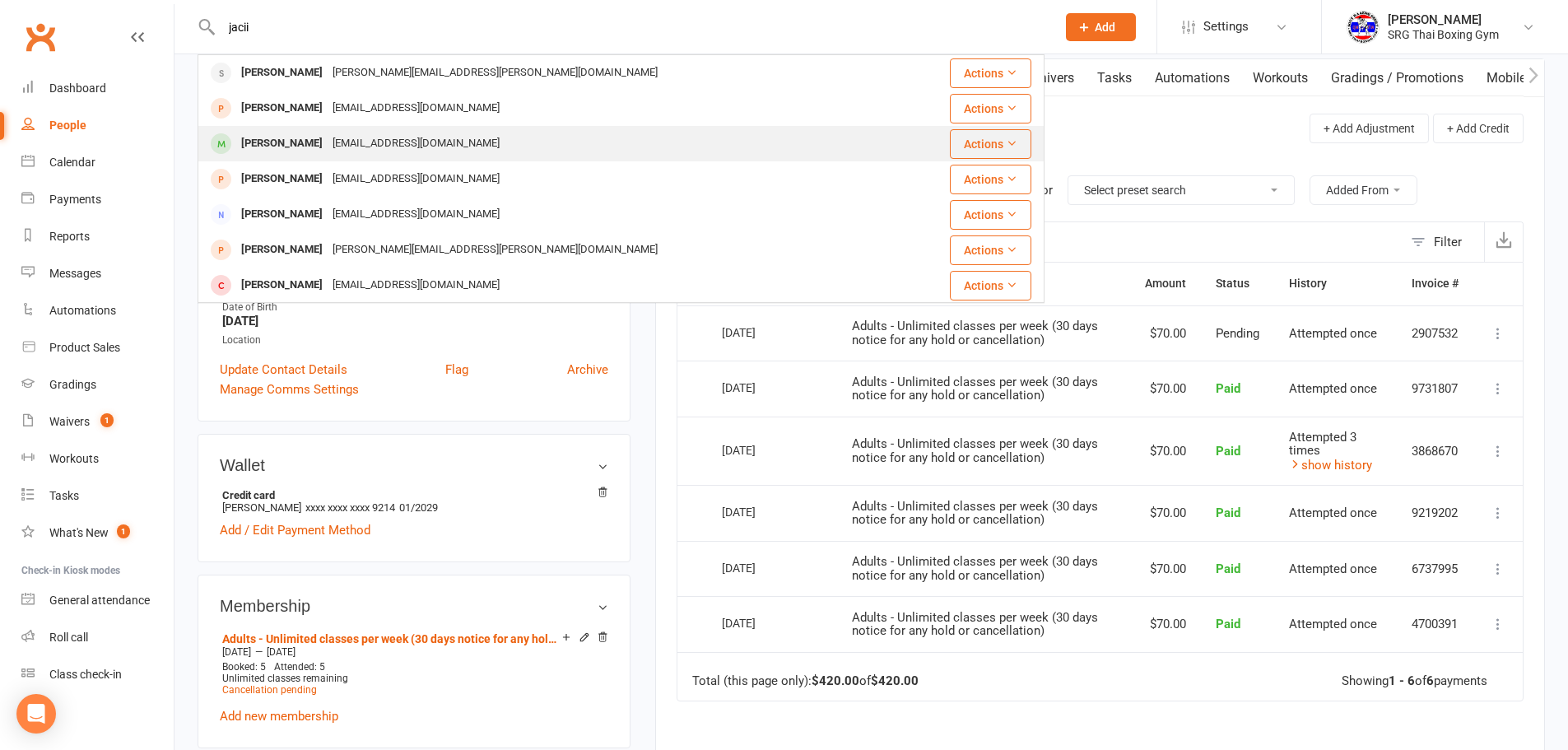
type input "jacii"
click at [500, 144] on div "Jaciara De moura Jacimour.bobs@gmail.com" at bounding box center [554, 144] width 712 height 34
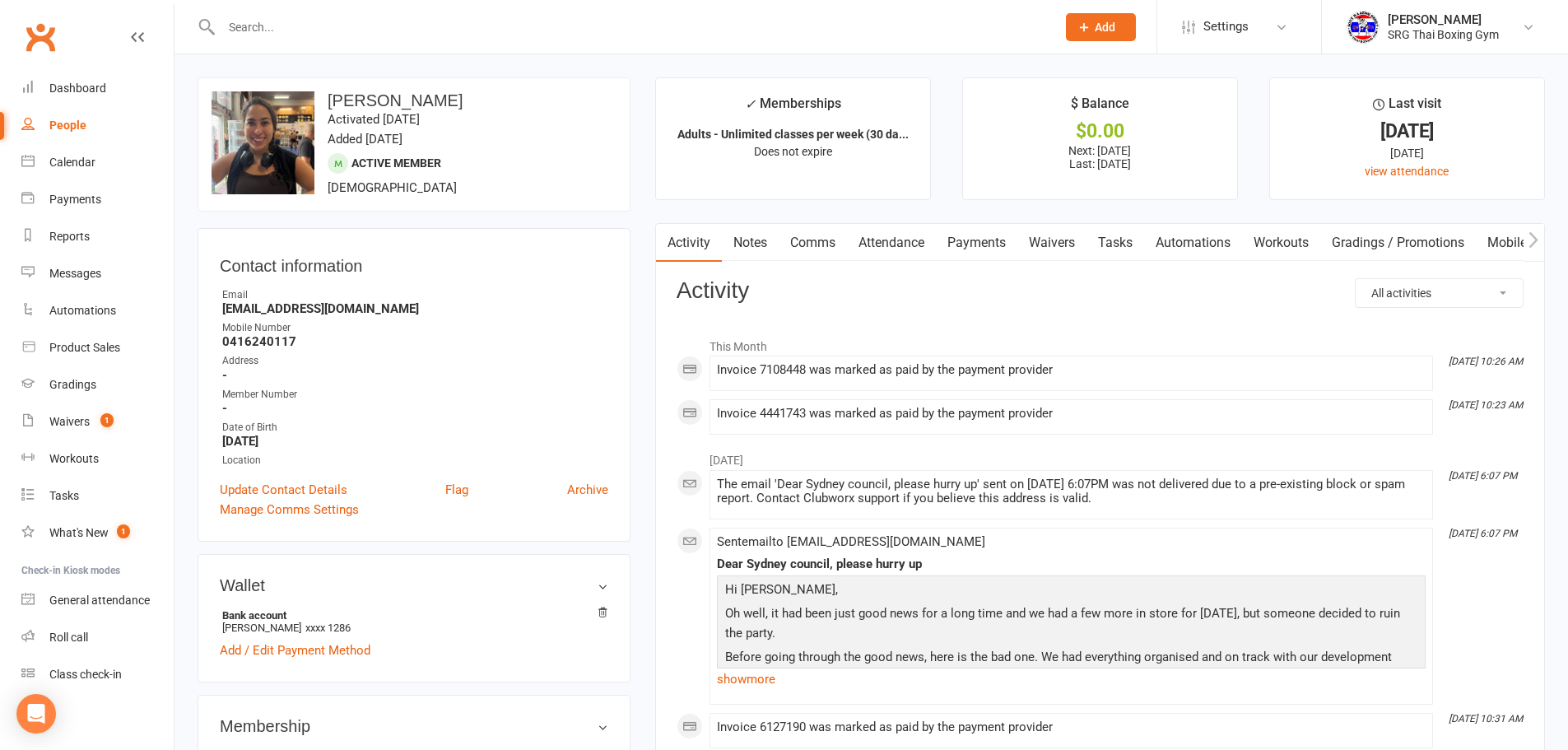
click at [1000, 244] on link "Payments" at bounding box center [977, 243] width 82 height 38
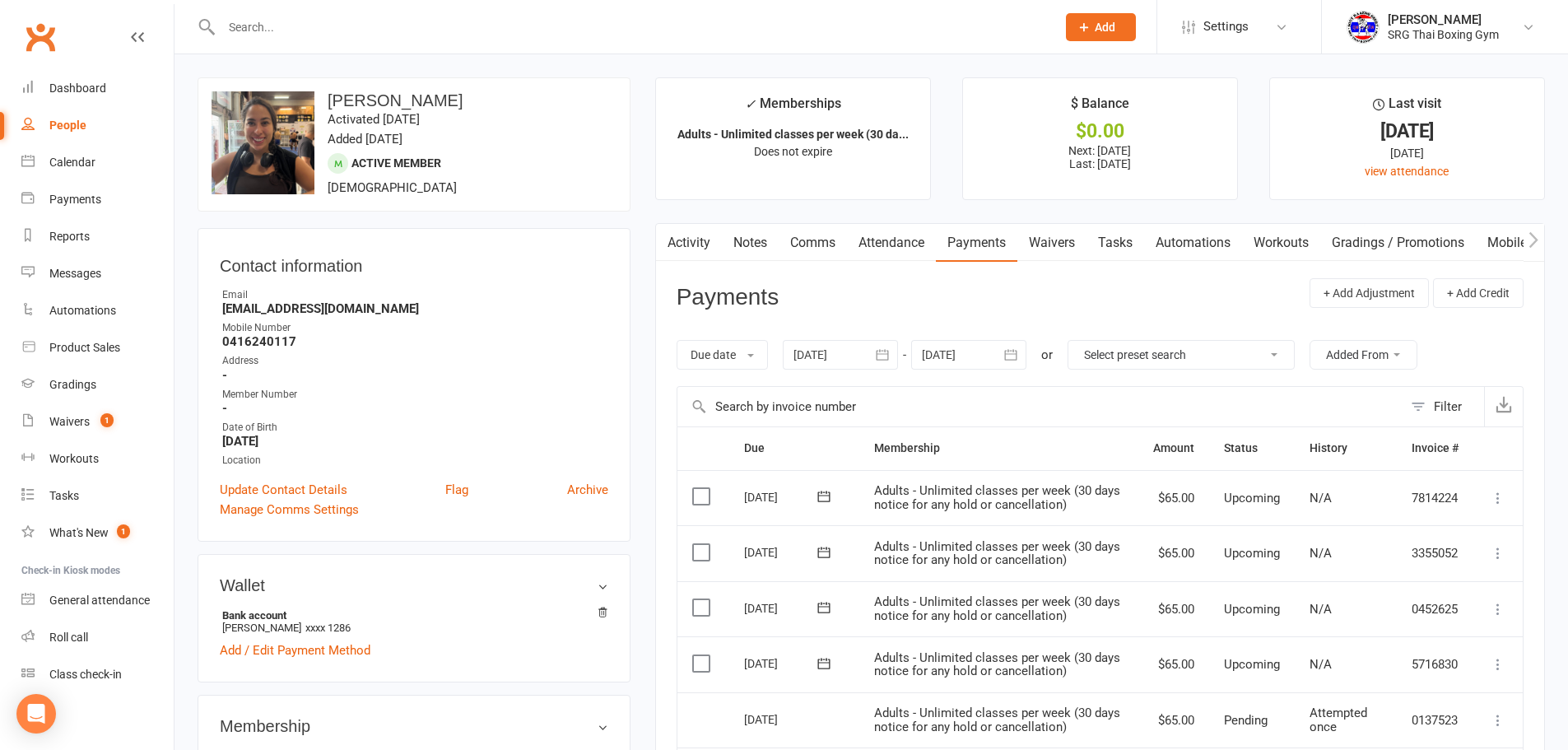
click at [1029, 247] on link "Waivers" at bounding box center [1051, 243] width 69 height 38
